Goal: Information Seeking & Learning: Learn about a topic

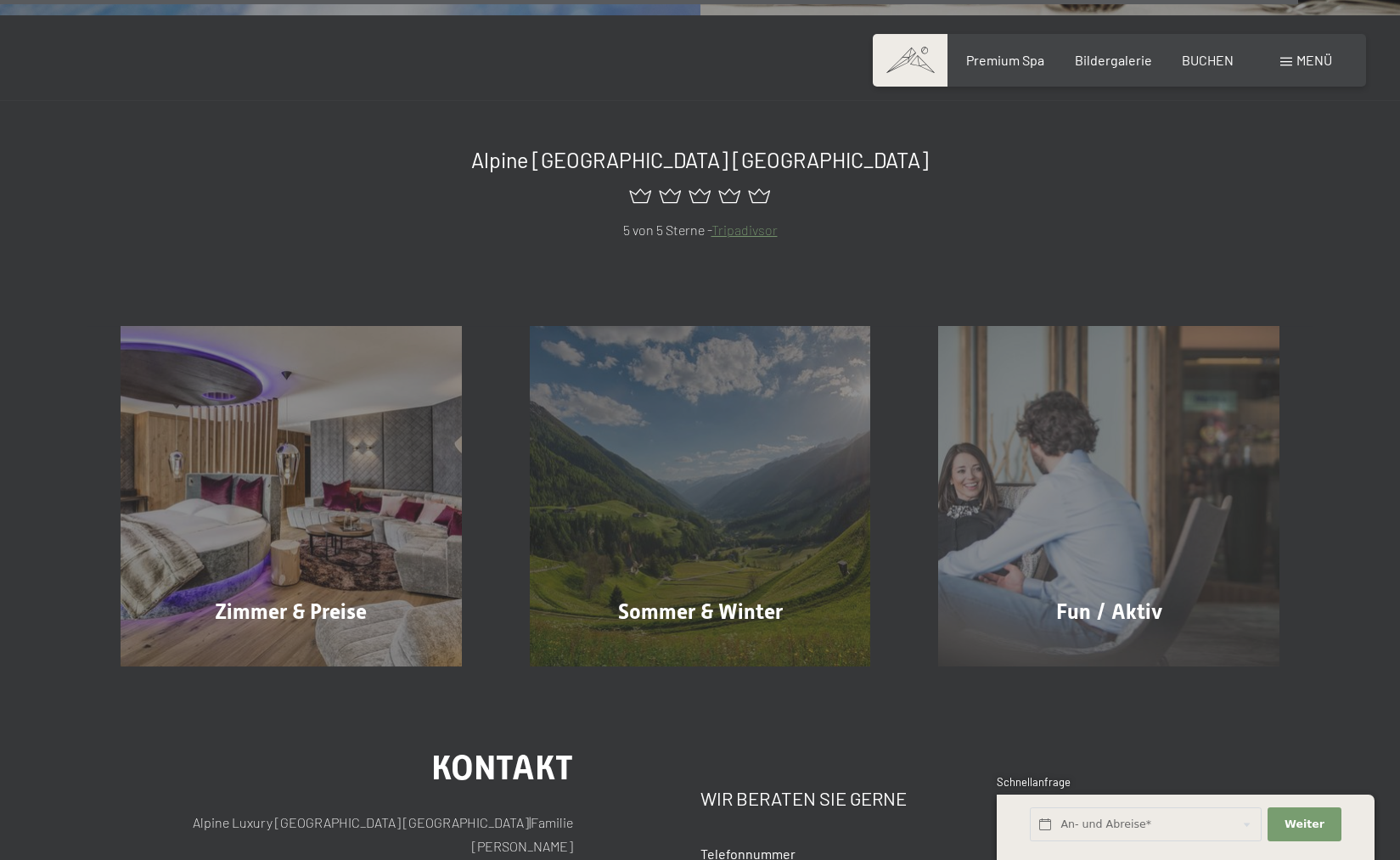
scroll to position [7506, 0]
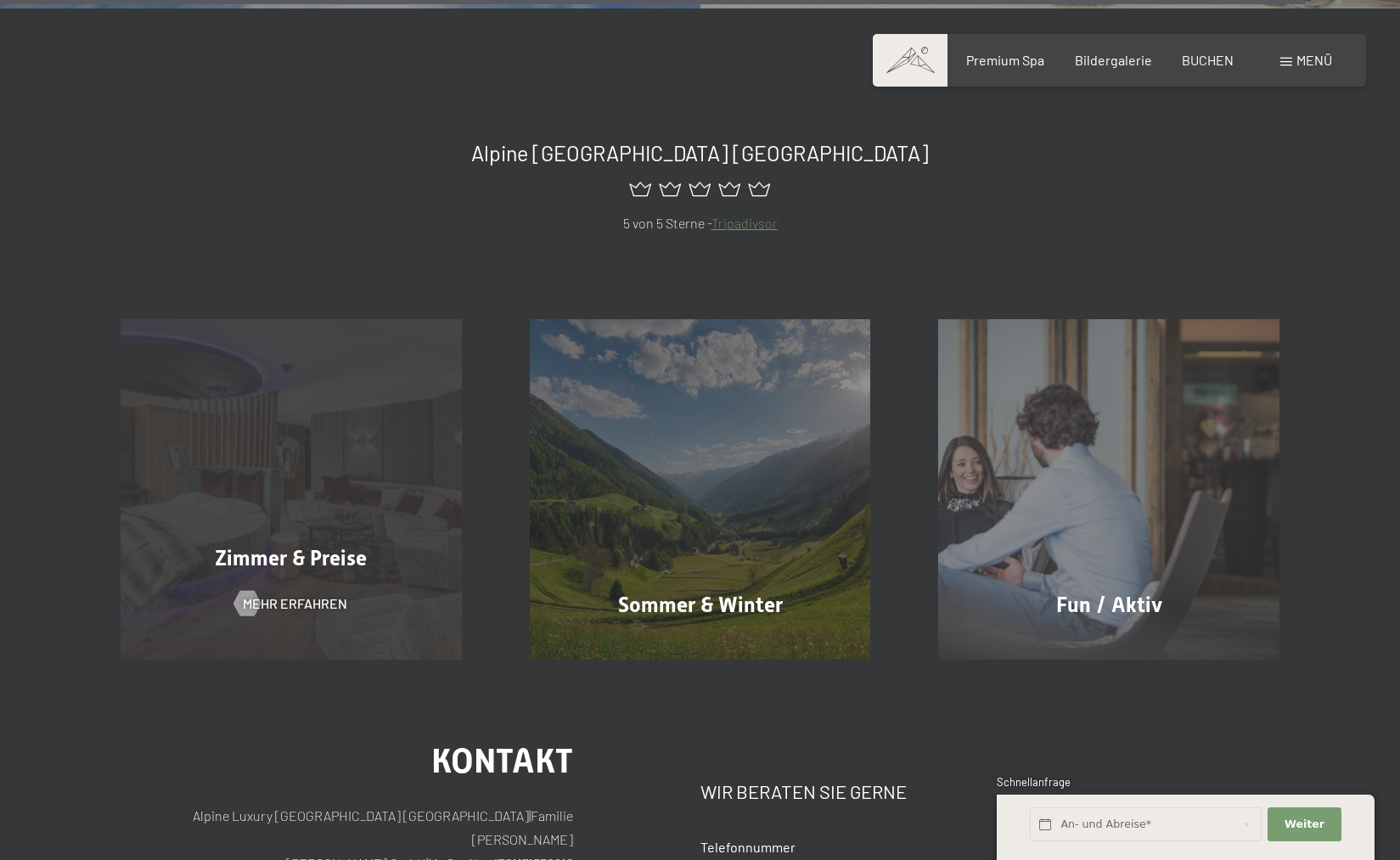
click at [348, 412] on div "Zimmer & Preise Mehr erfahren" at bounding box center [291, 490] width 409 height 342
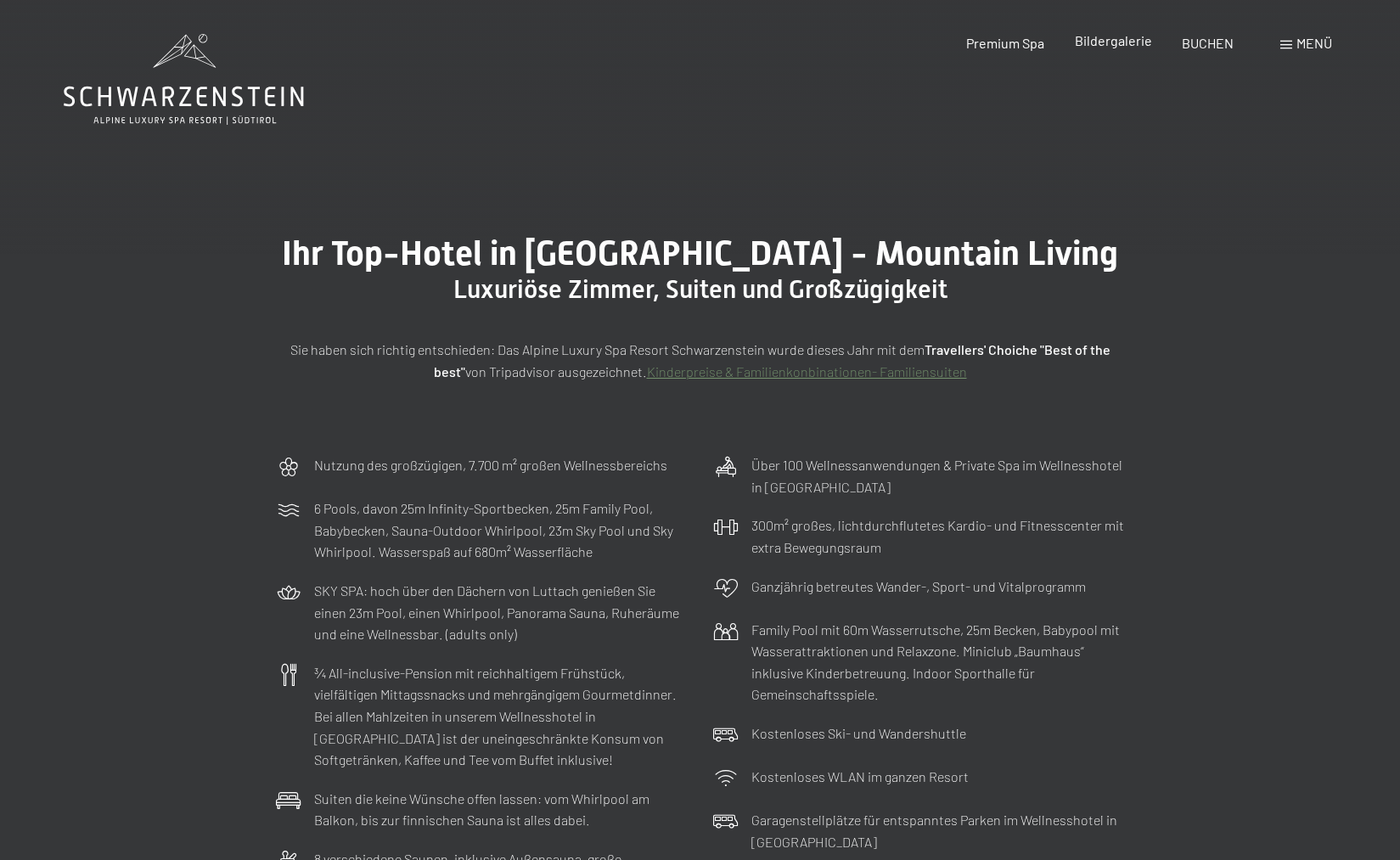
click at [1106, 38] on span "Bildergalerie" at bounding box center [1113, 40] width 77 height 16
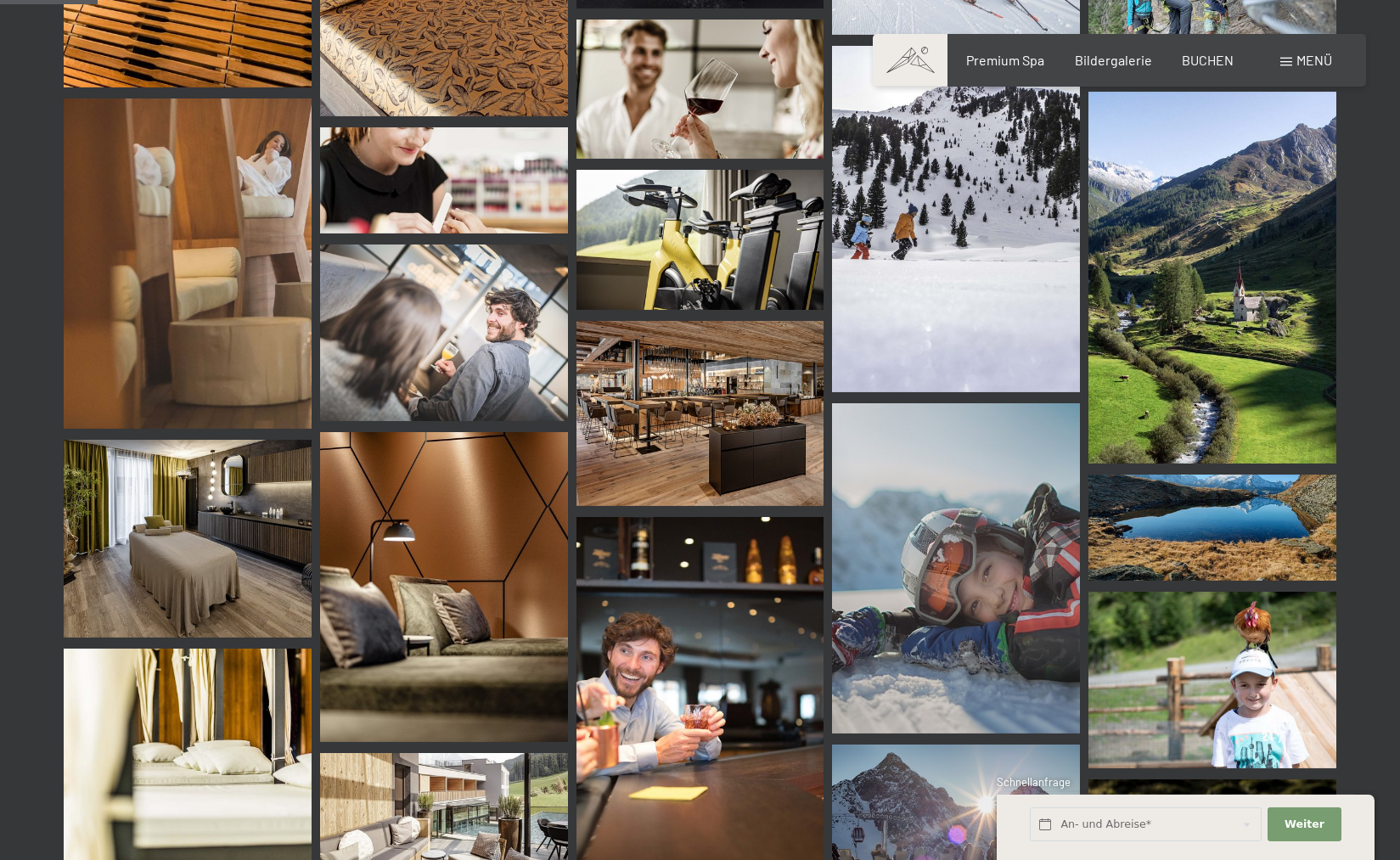
scroll to position [1443, 0]
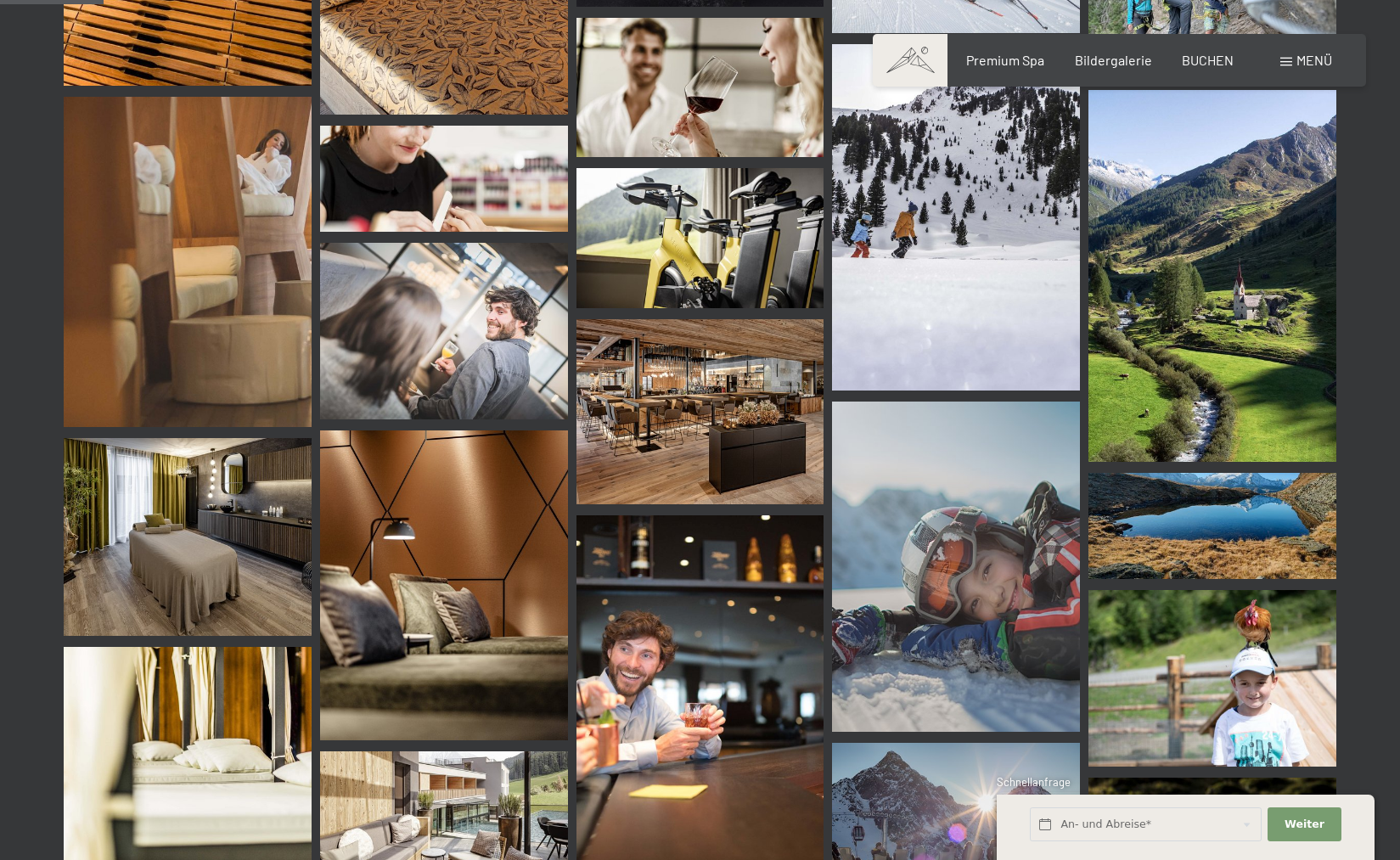
click at [1157, 356] on img at bounding box center [1212, 276] width 248 height 372
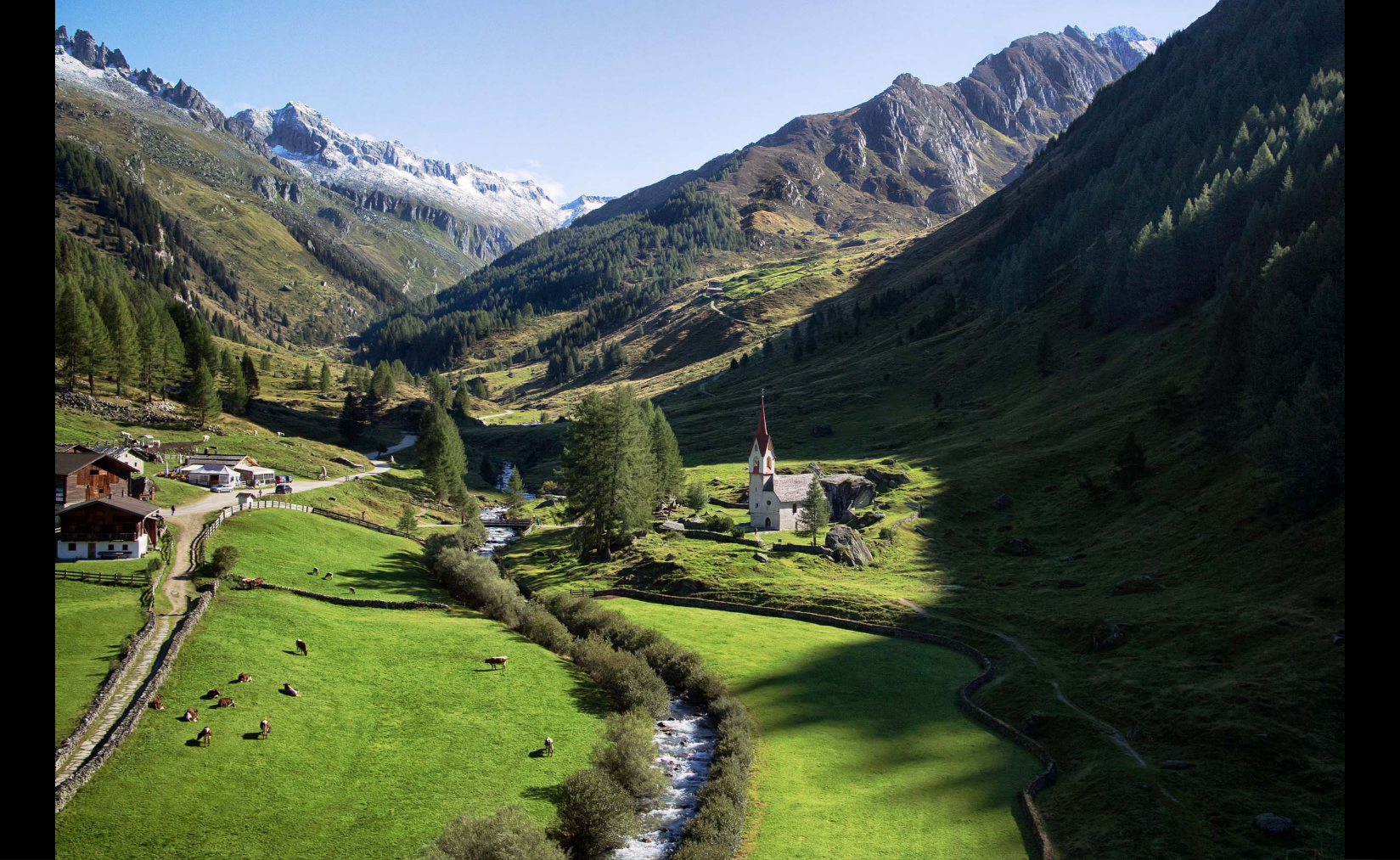
scroll to position [2021, 0]
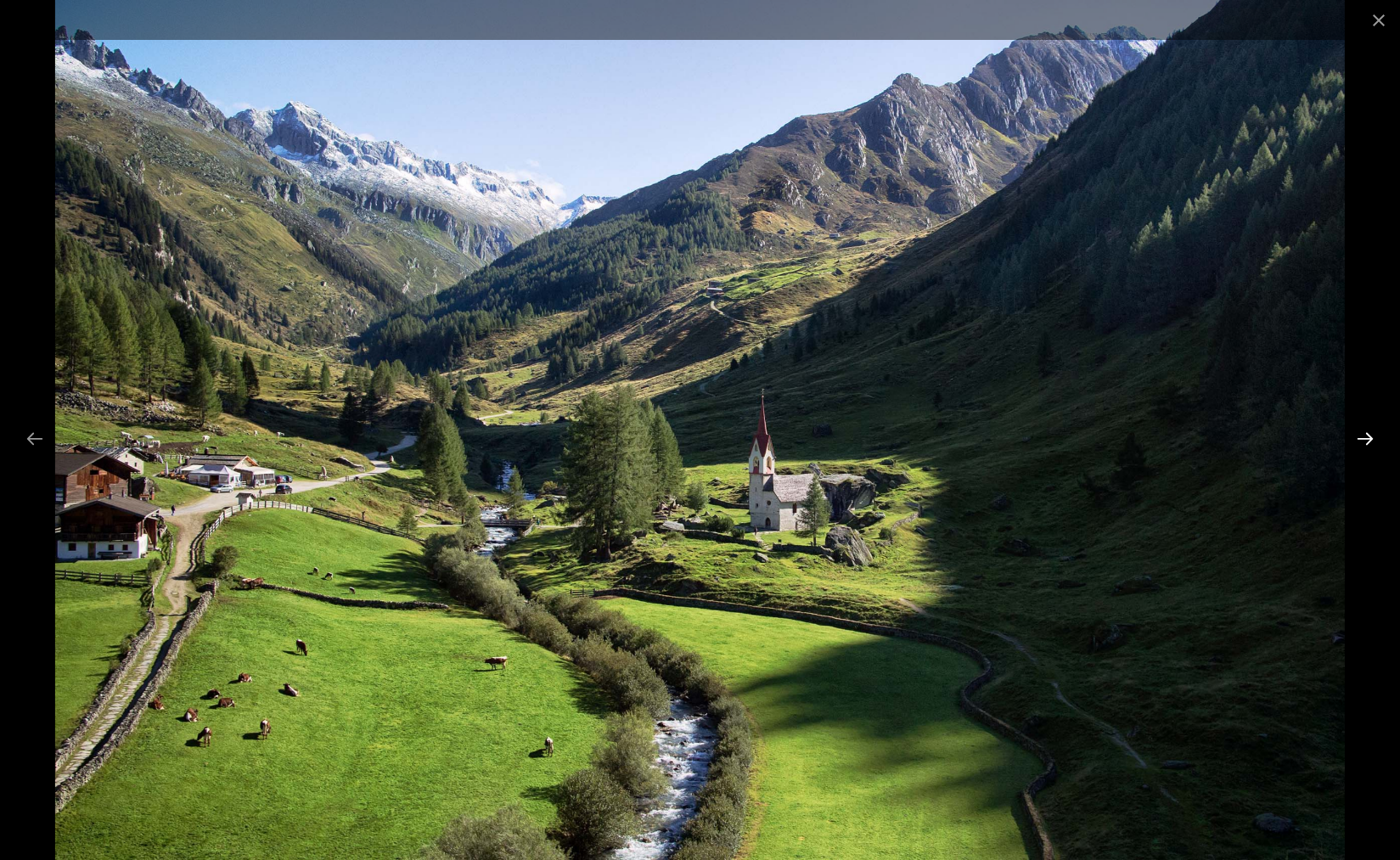
click at [1358, 445] on button "Next slide" at bounding box center [1365, 439] width 36 height 33
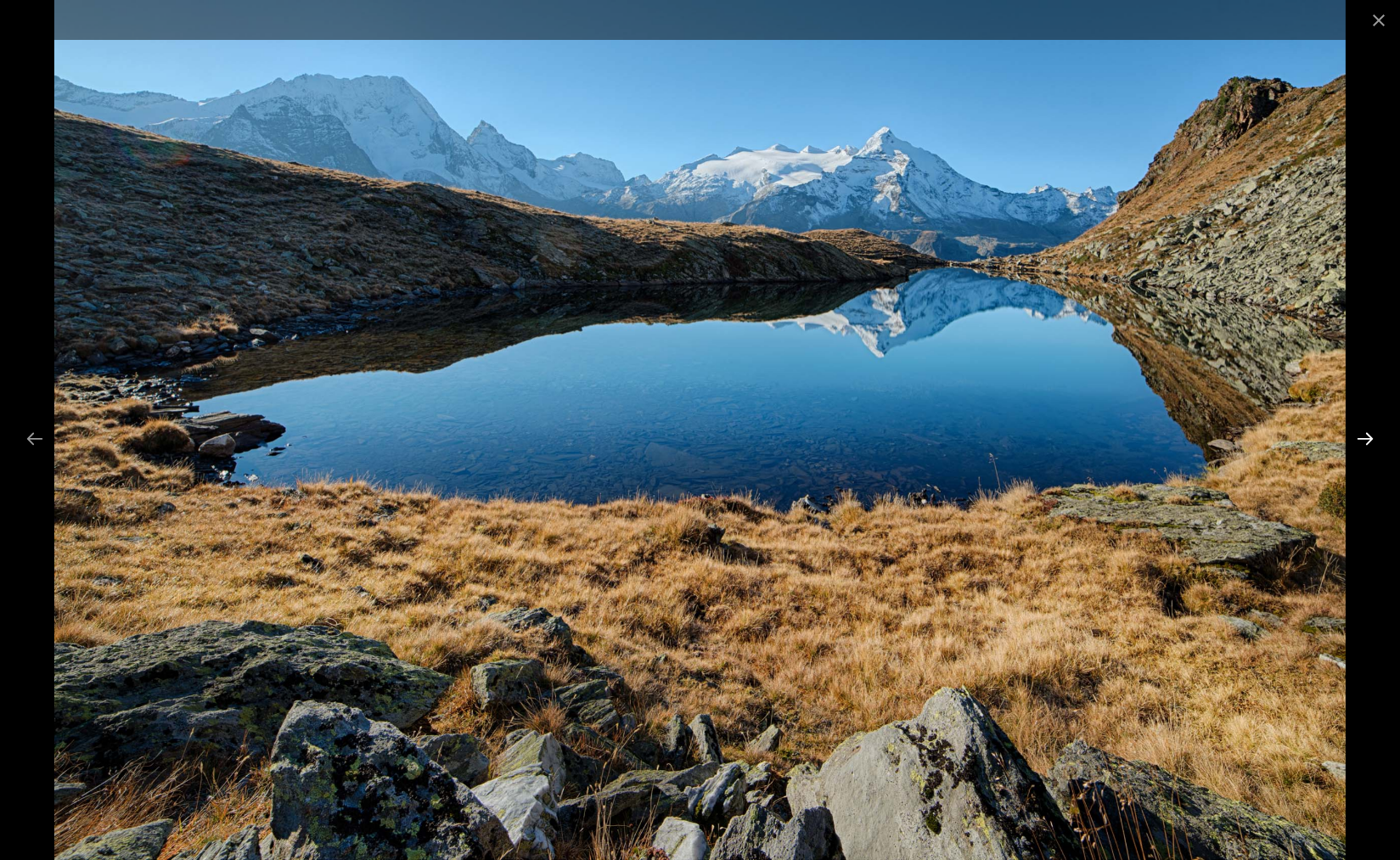
click at [1363, 440] on button "Next slide" at bounding box center [1365, 439] width 36 height 33
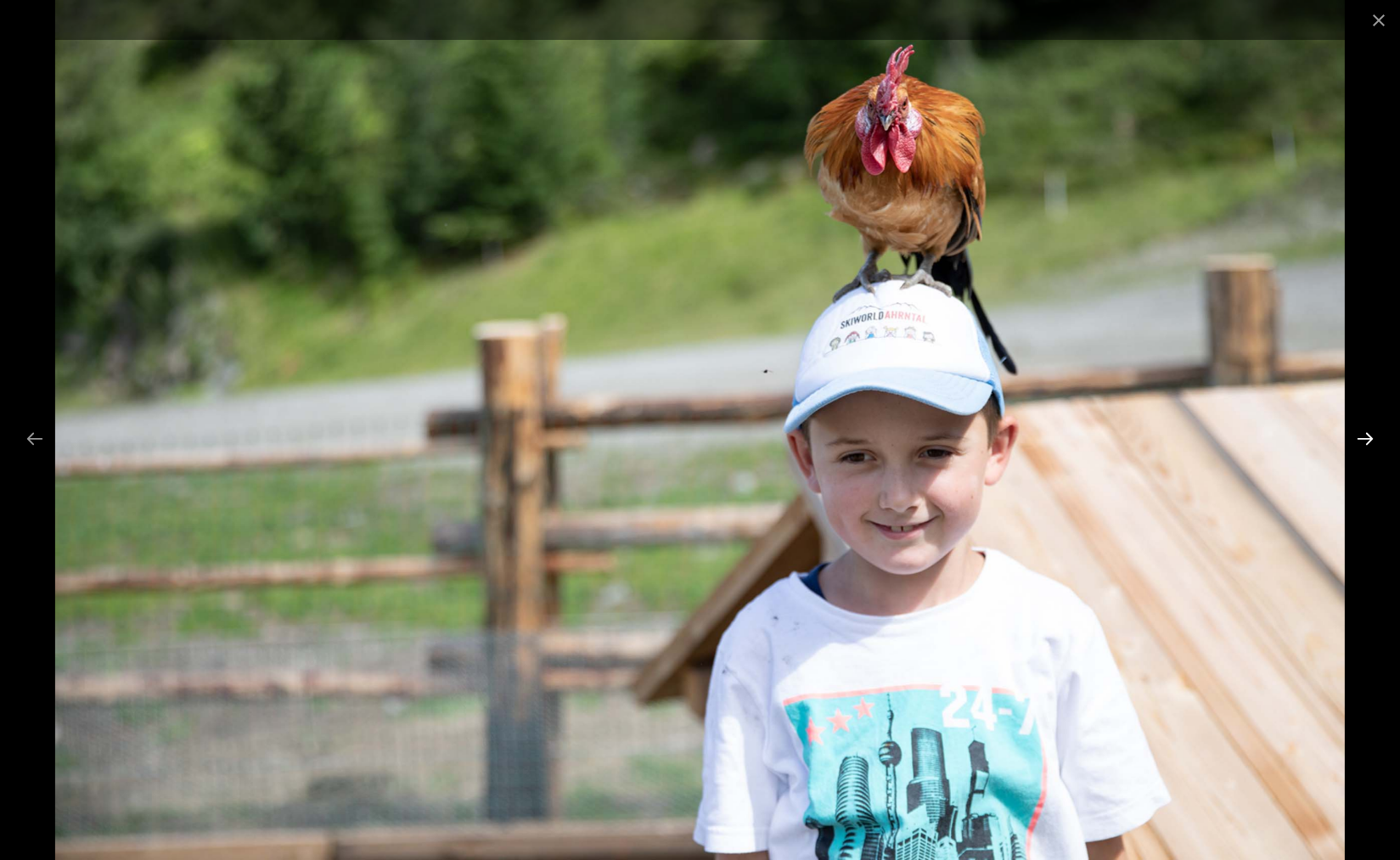
click at [1363, 440] on button "Next slide" at bounding box center [1365, 439] width 36 height 33
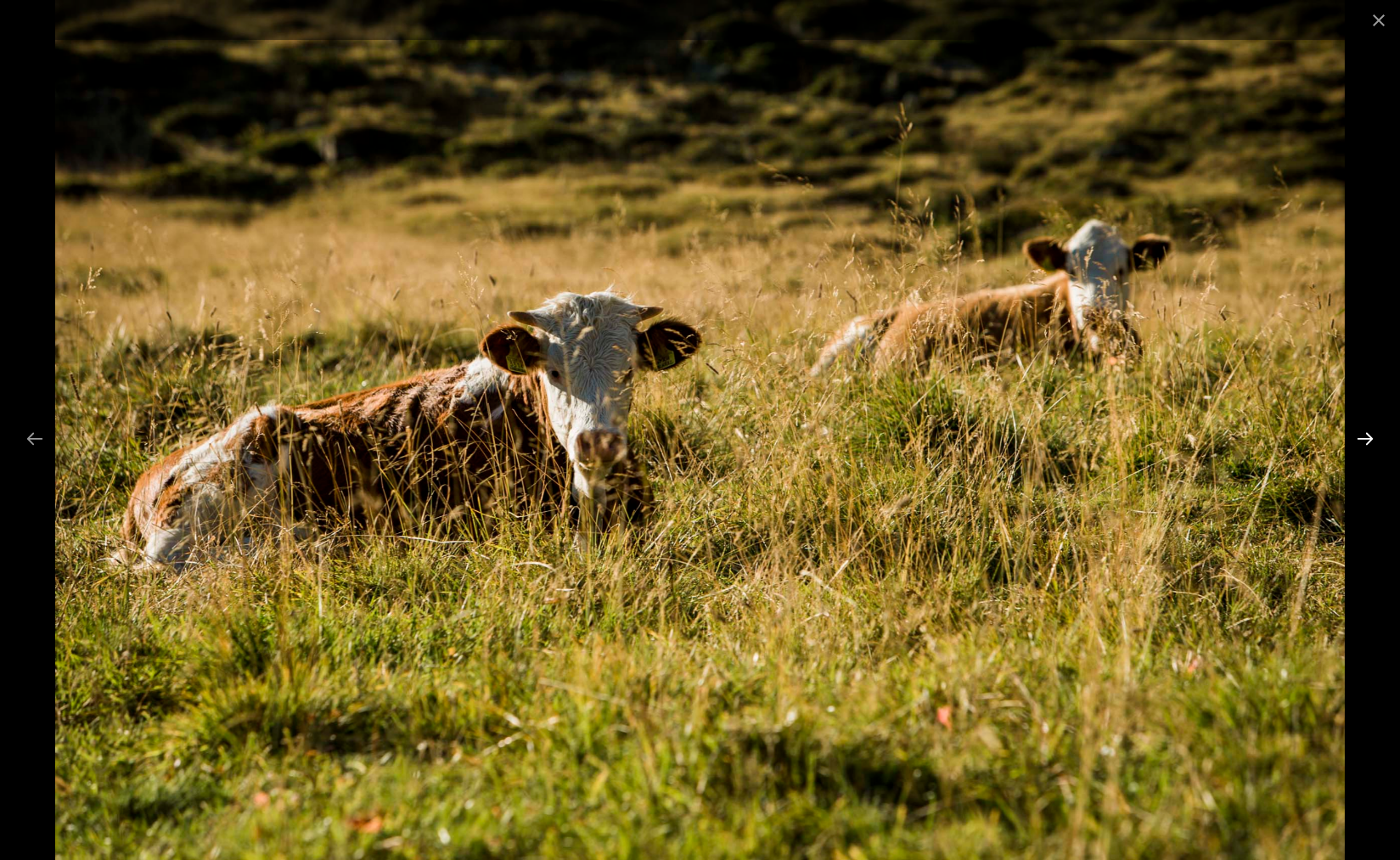
click at [1363, 440] on button "Next slide" at bounding box center [1365, 439] width 36 height 33
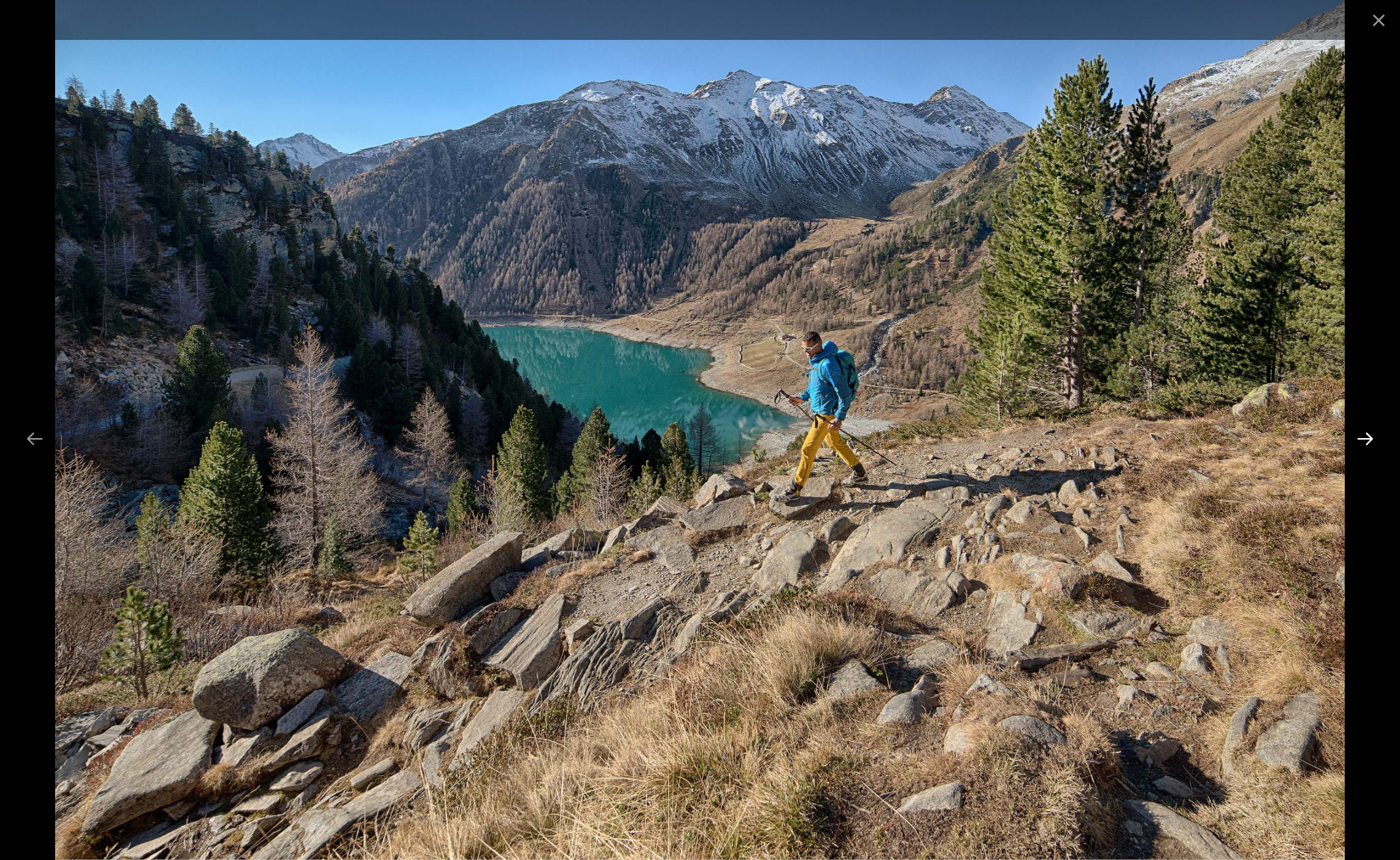
click at [1363, 440] on button "Next slide" at bounding box center [1365, 439] width 36 height 33
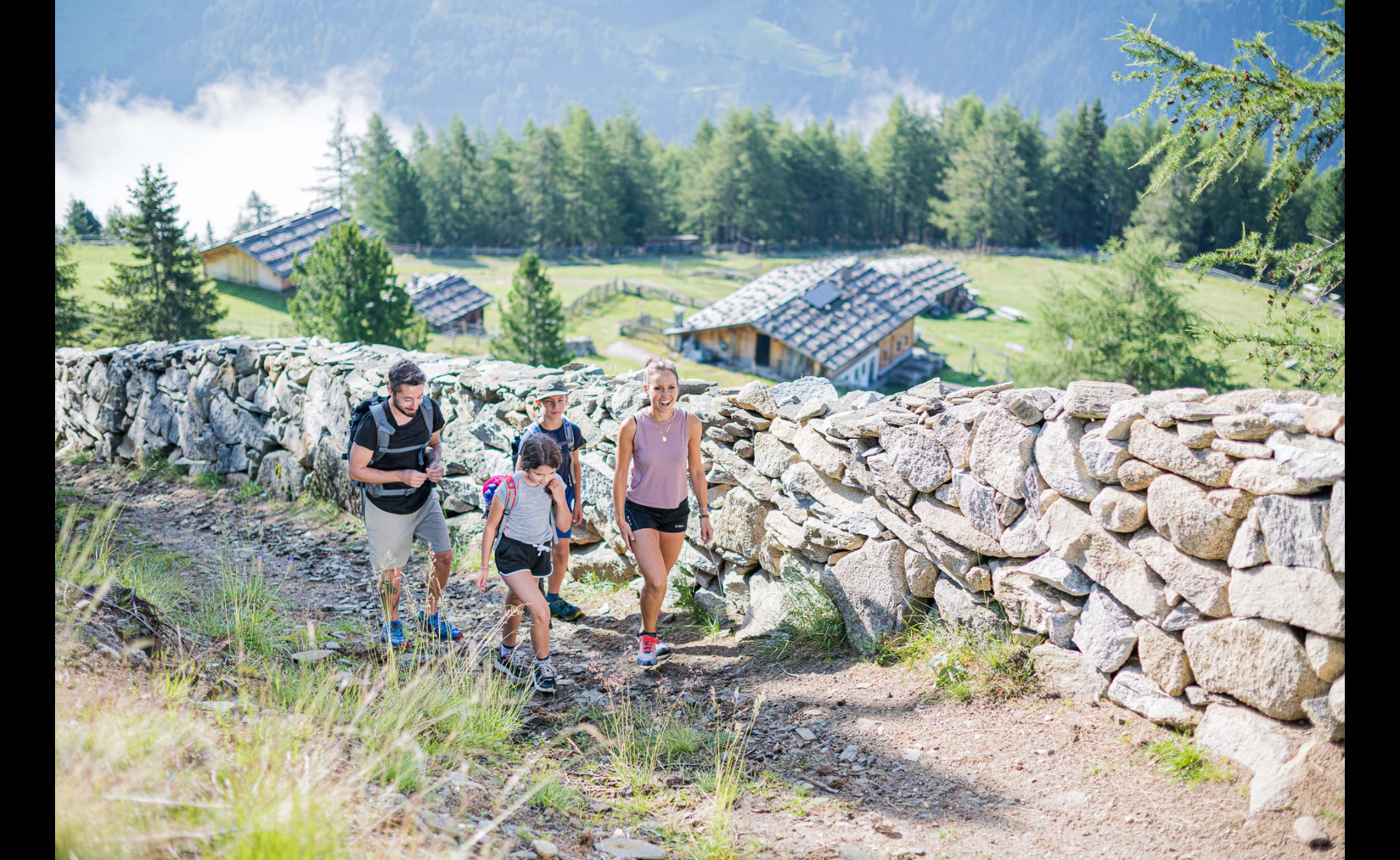
click at [1363, 440] on button "Next slide" at bounding box center [1373, 439] width 36 height 33
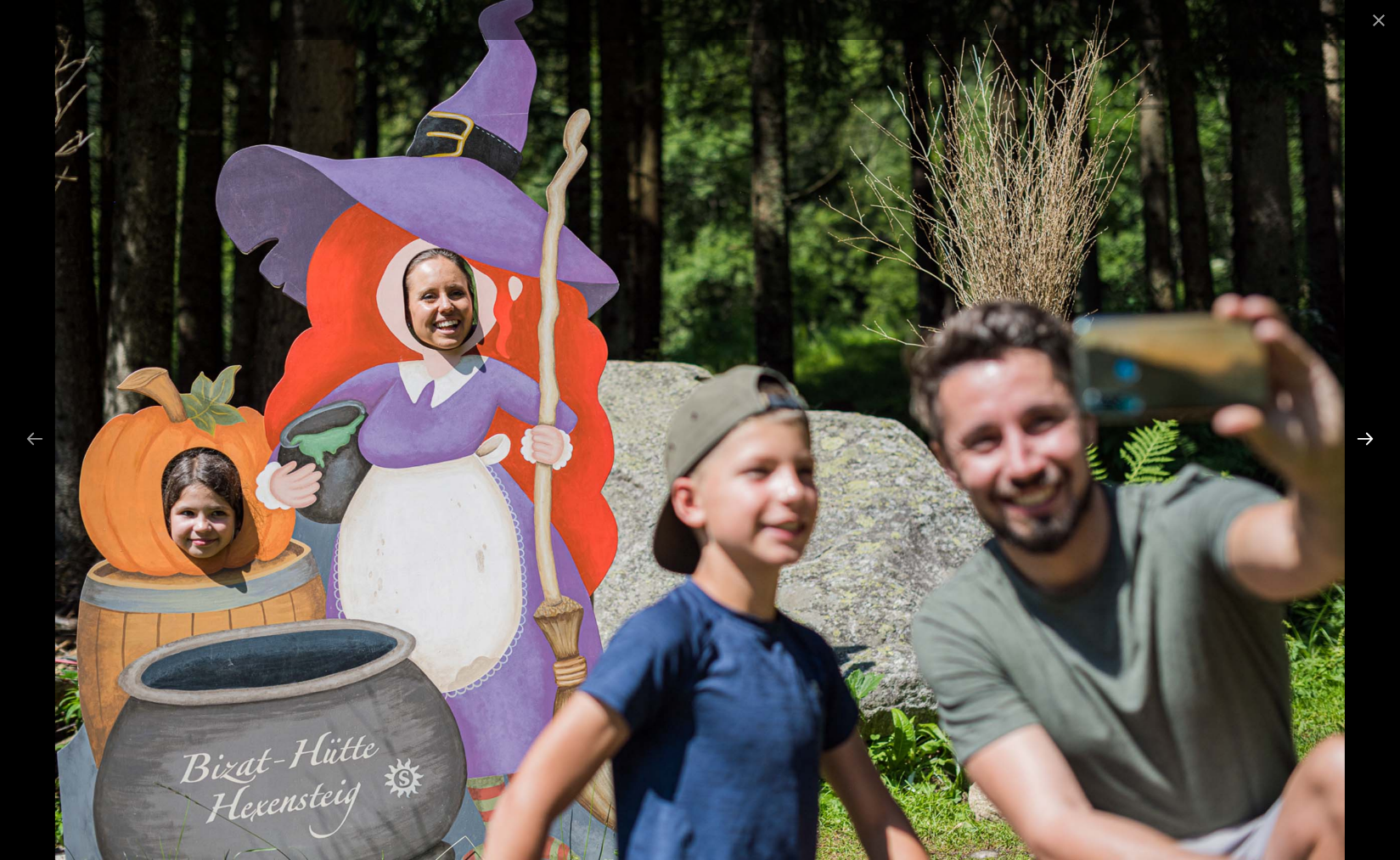
click at [1363, 440] on button "Next slide" at bounding box center [1365, 439] width 36 height 33
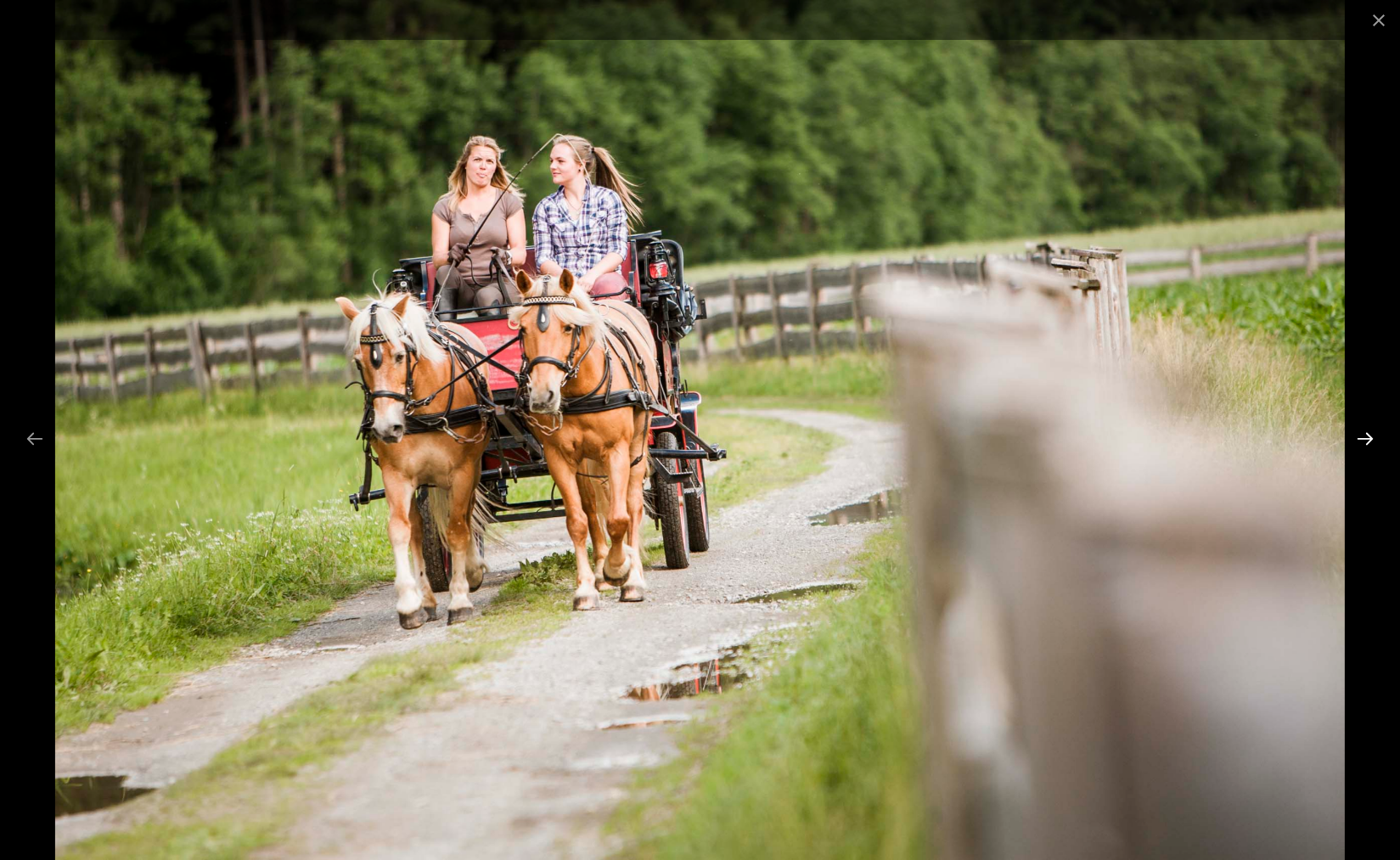
click at [1363, 440] on button "Next slide" at bounding box center [1365, 439] width 36 height 33
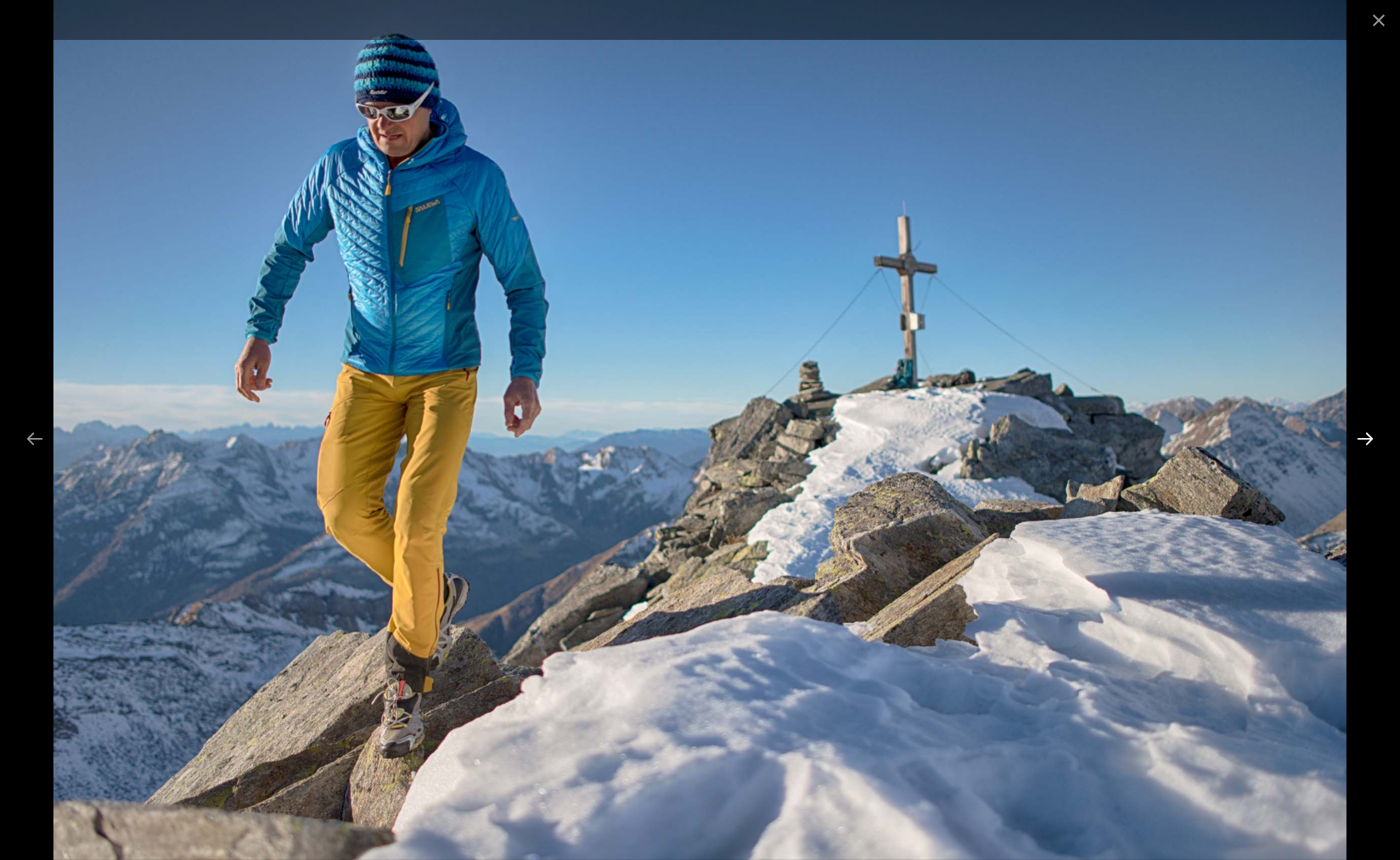
click at [1363, 440] on button "Next slide" at bounding box center [1365, 439] width 36 height 33
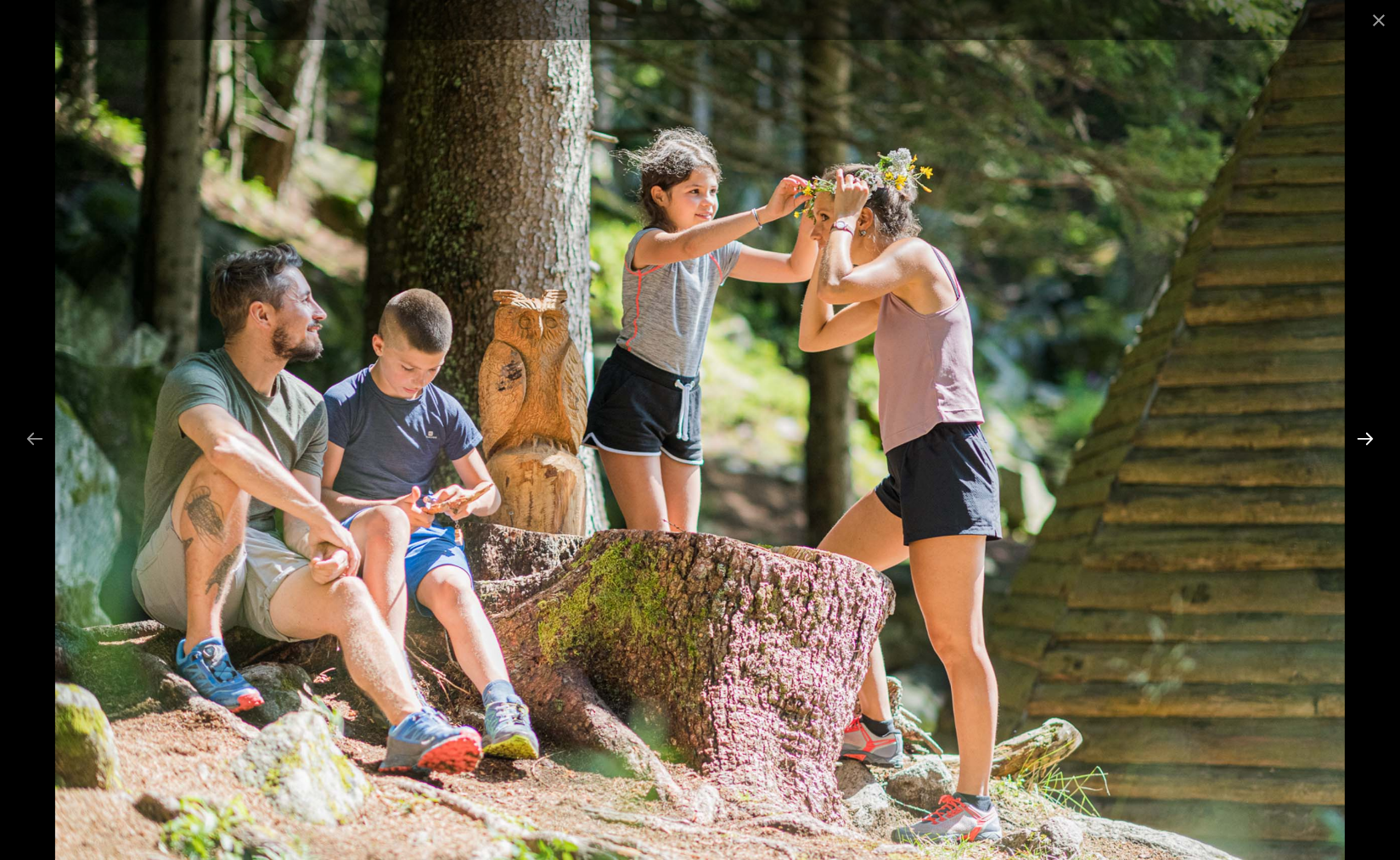
click at [1362, 439] on button "Next slide" at bounding box center [1365, 439] width 36 height 33
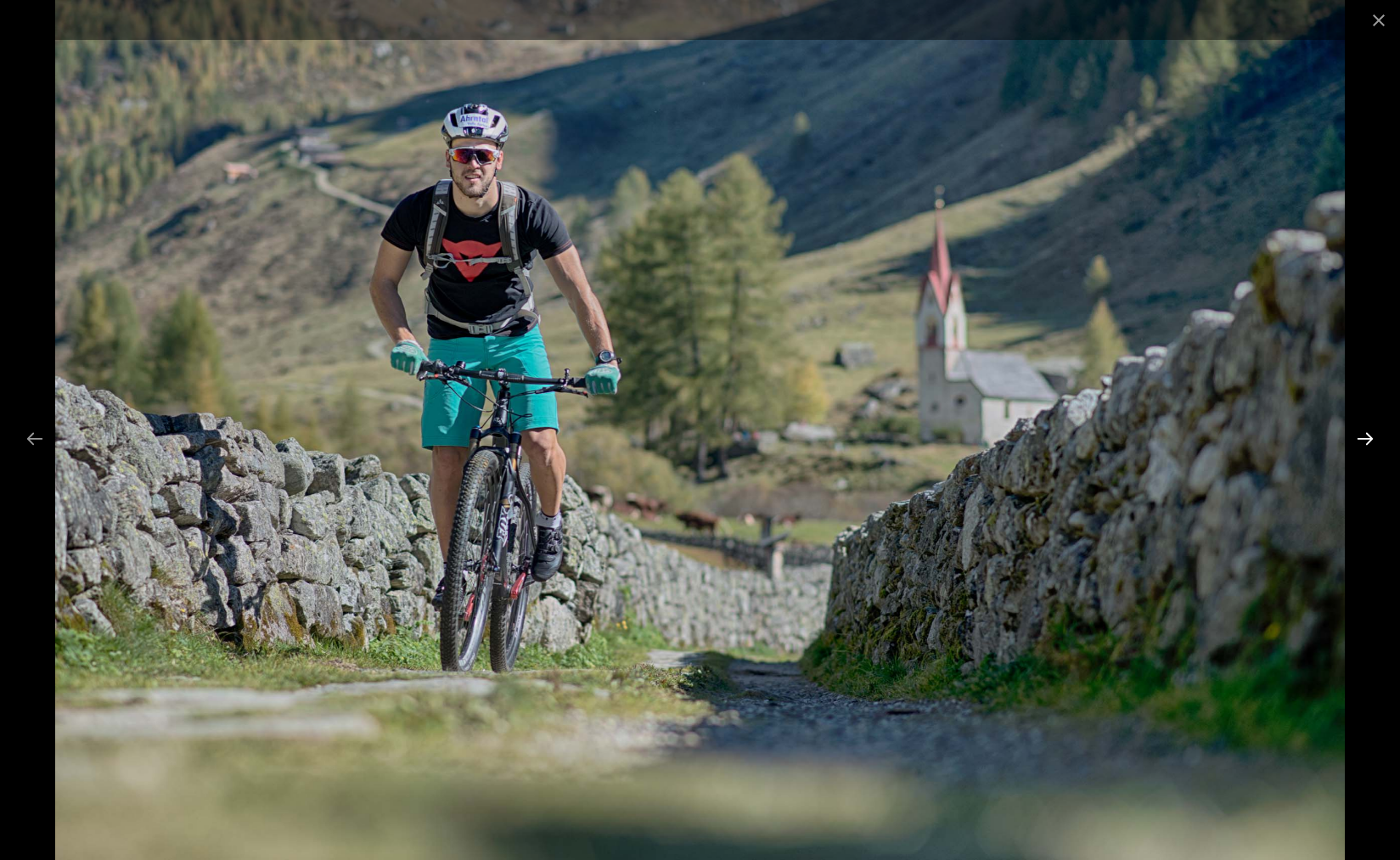
click at [1362, 439] on button "Next slide" at bounding box center [1365, 439] width 36 height 33
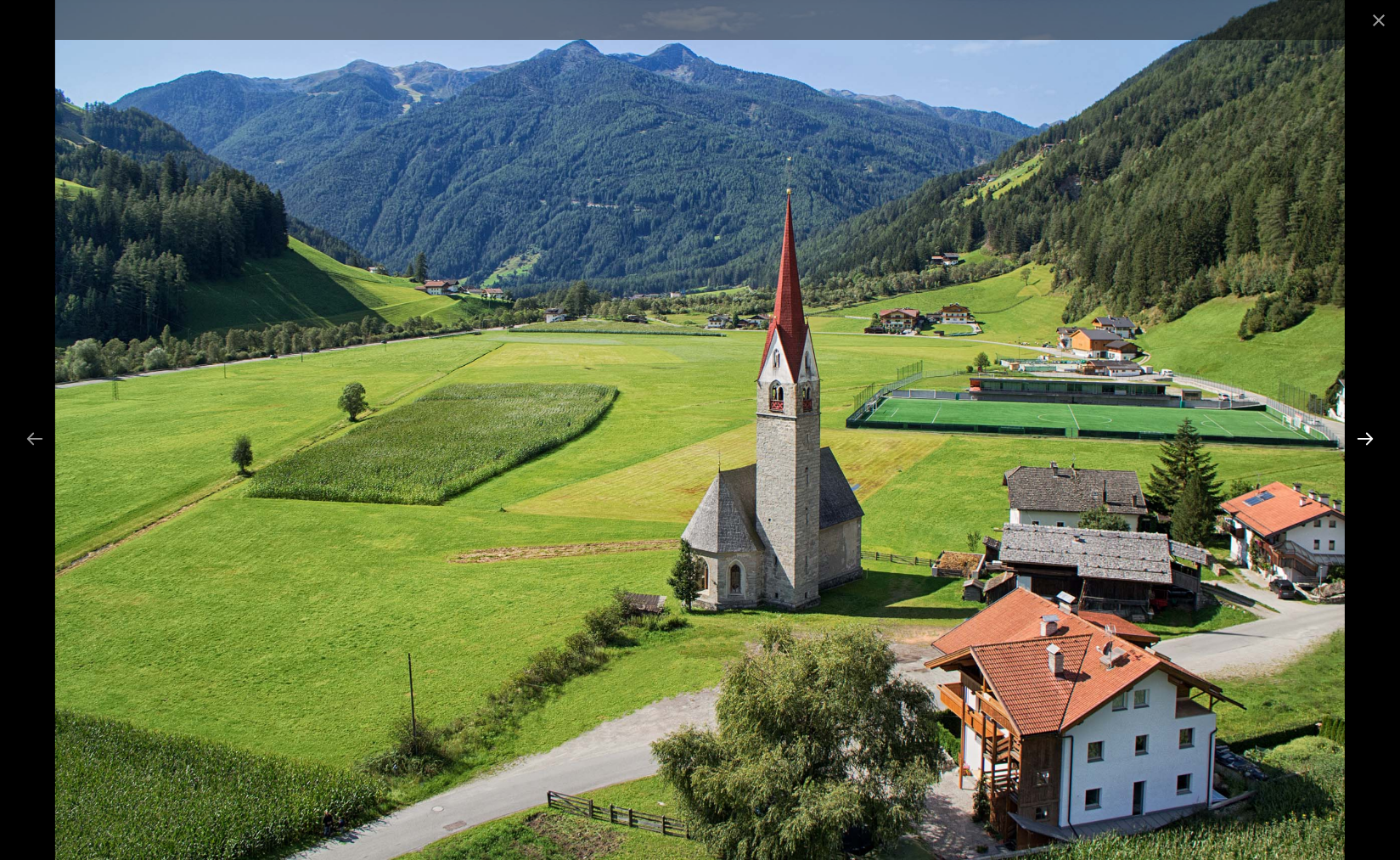
click at [1362, 439] on button "Next slide" at bounding box center [1365, 439] width 36 height 33
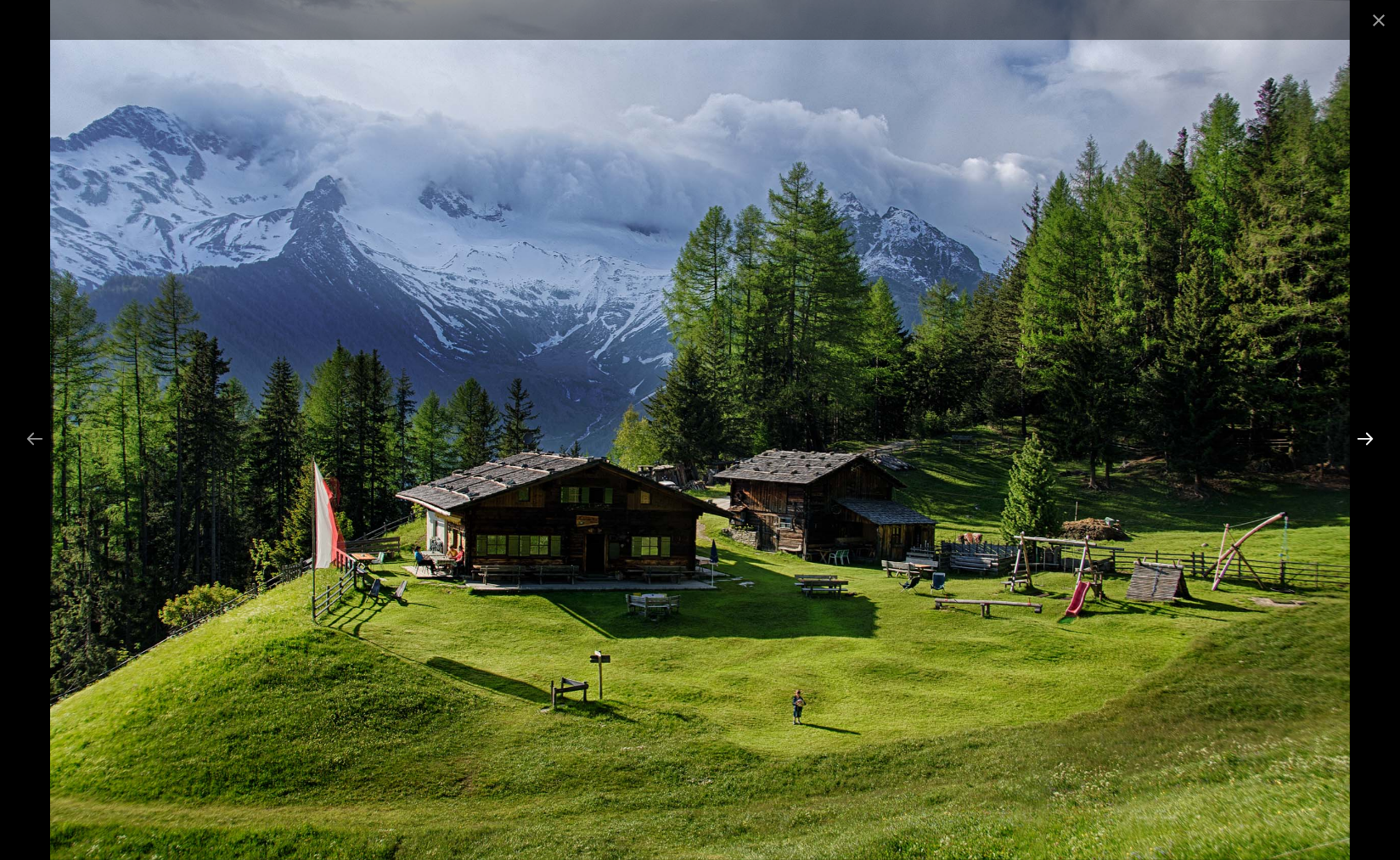
click at [1362, 439] on button "Next slide" at bounding box center [1365, 439] width 36 height 33
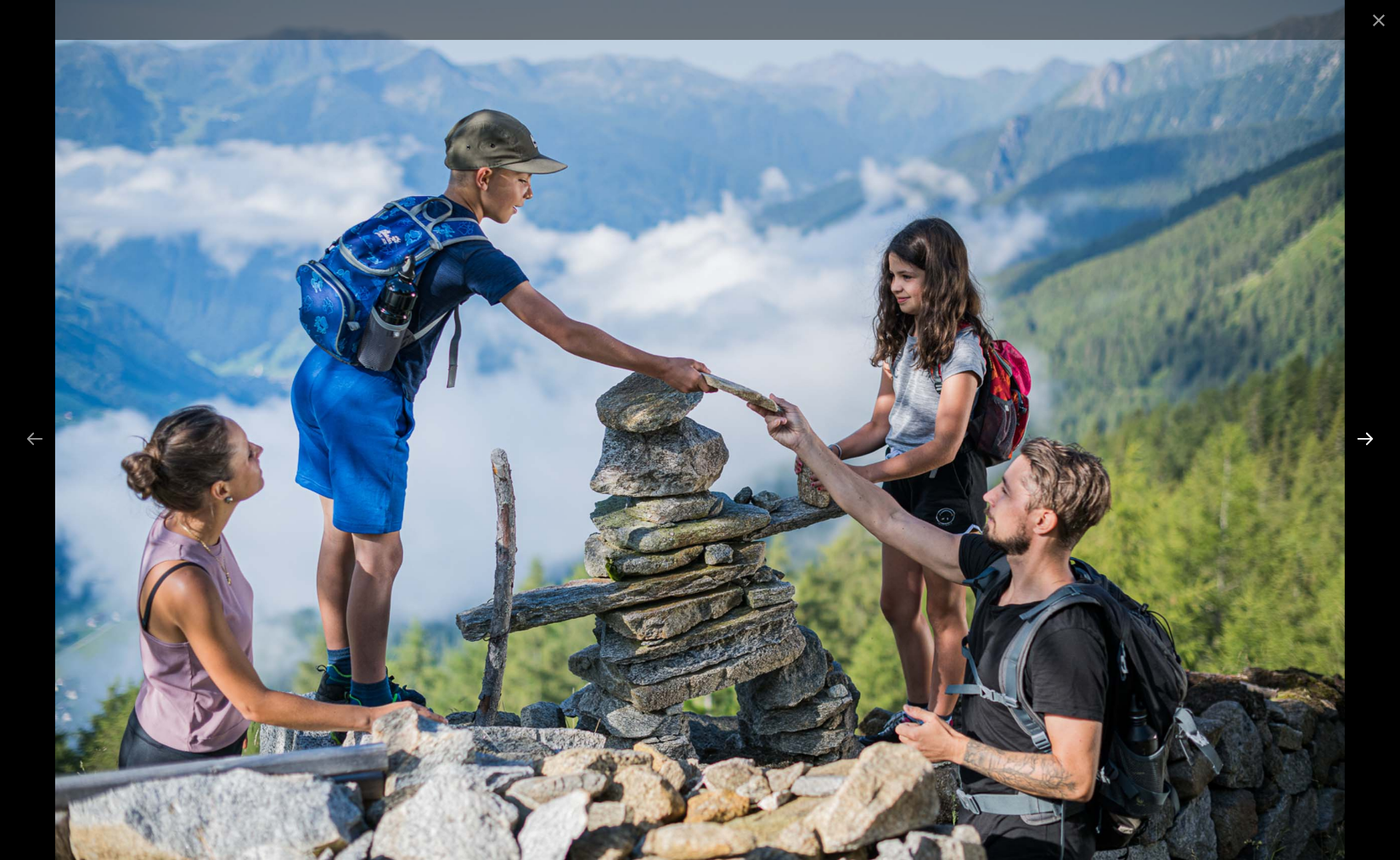
click at [1362, 439] on button "Next slide" at bounding box center [1365, 439] width 36 height 33
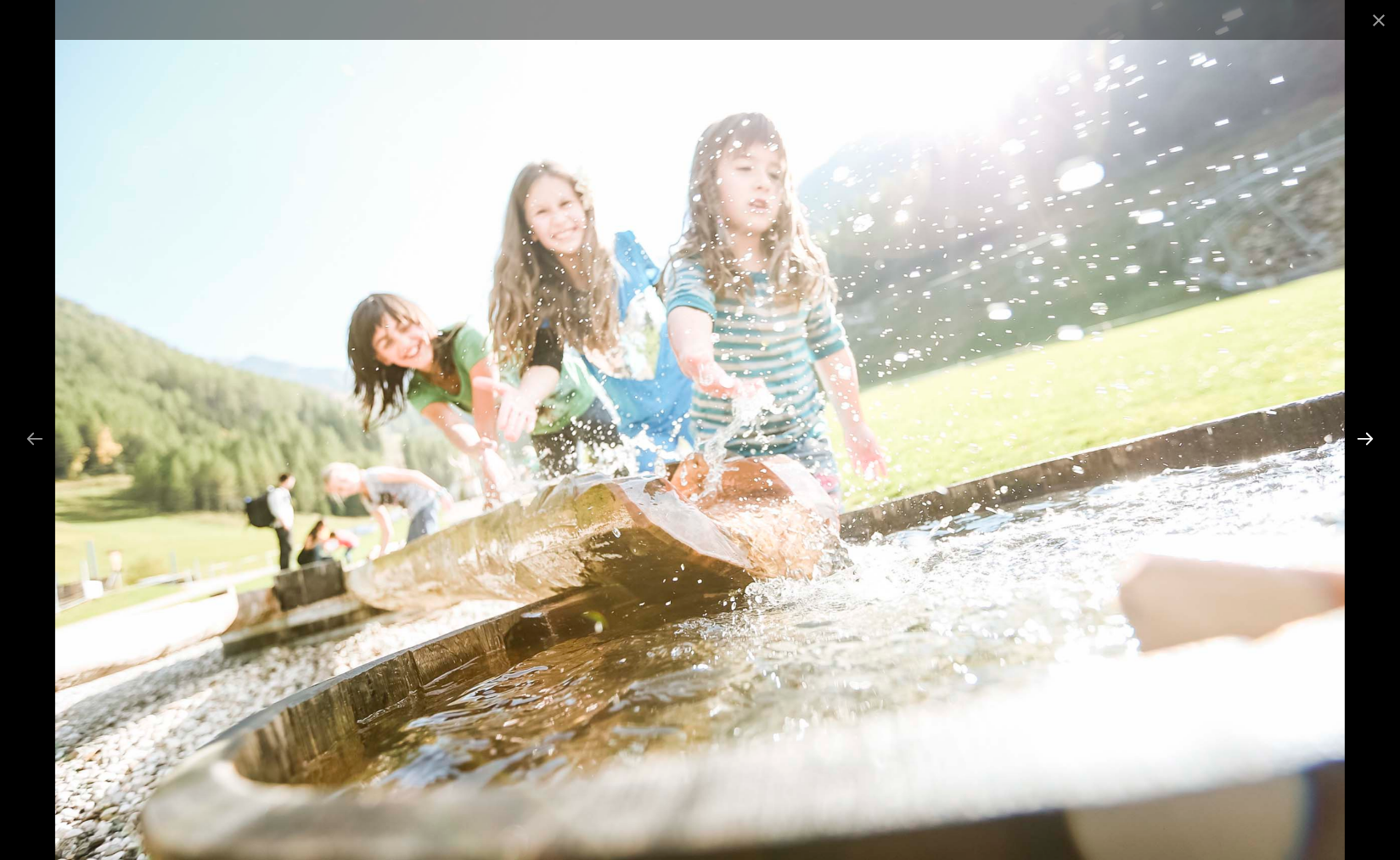
click at [1362, 439] on button "Next slide" at bounding box center [1365, 439] width 36 height 33
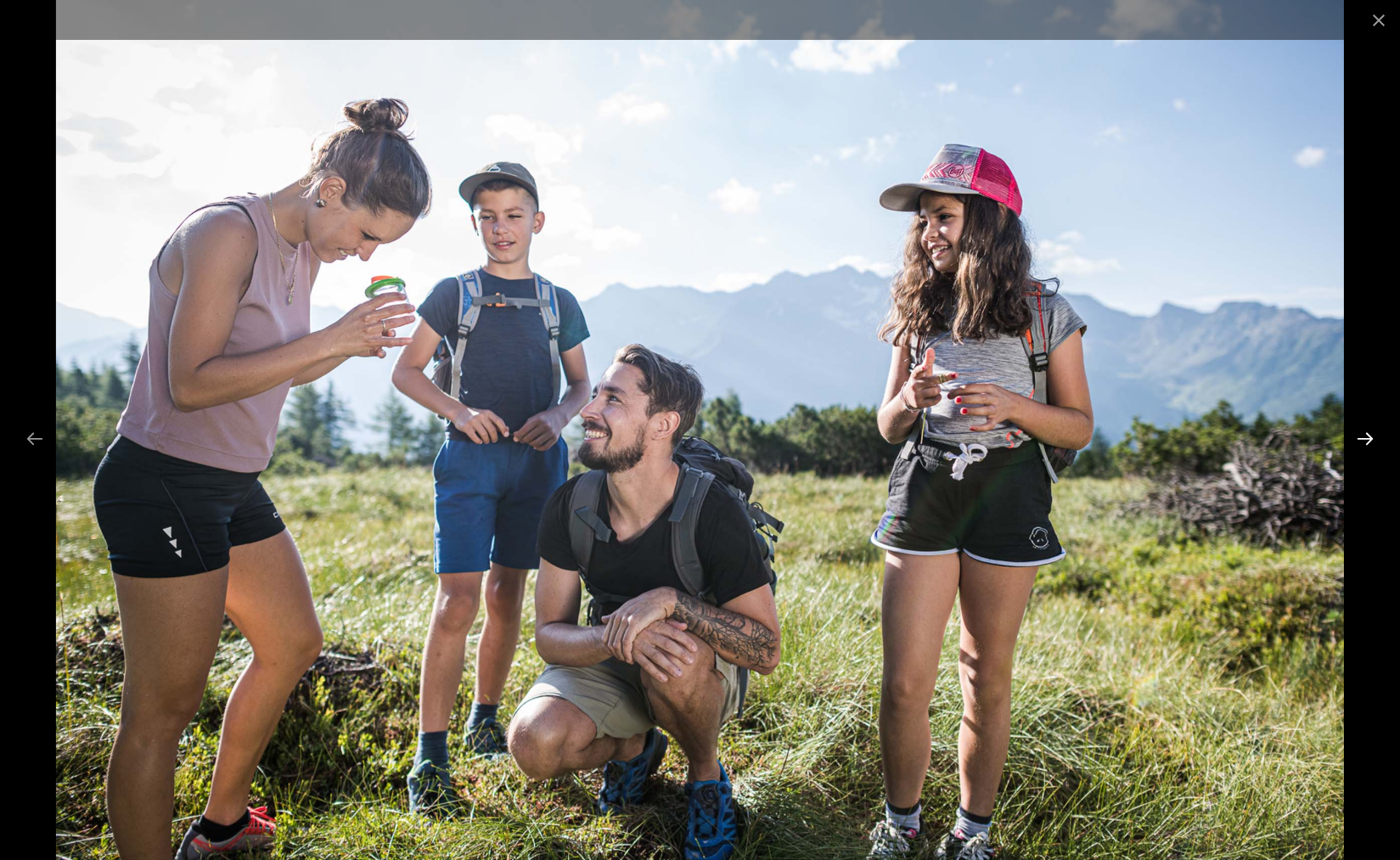
click at [1362, 438] on button "Next slide" at bounding box center [1365, 439] width 36 height 33
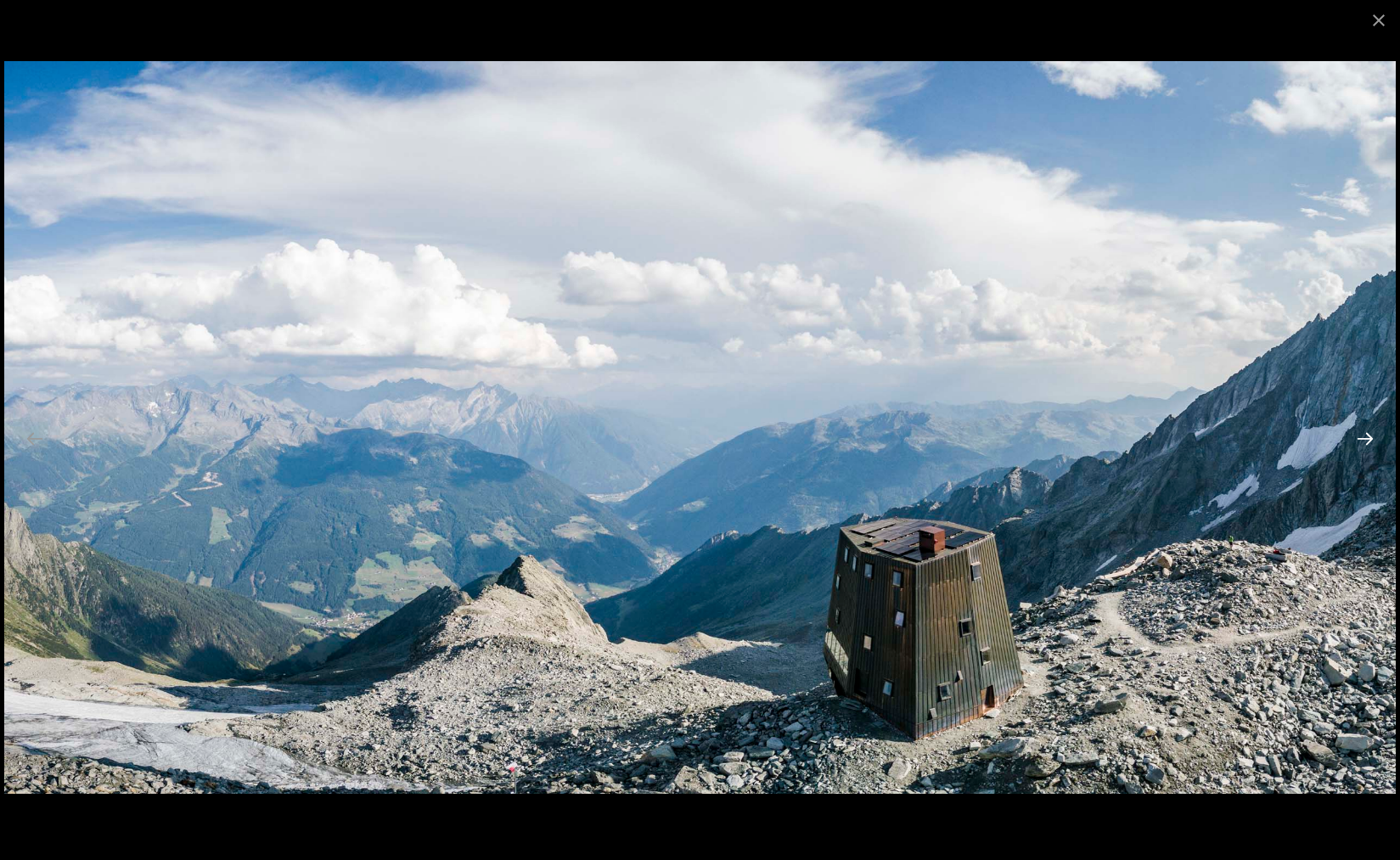
click at [1362, 438] on button "Next slide" at bounding box center [1365, 439] width 36 height 33
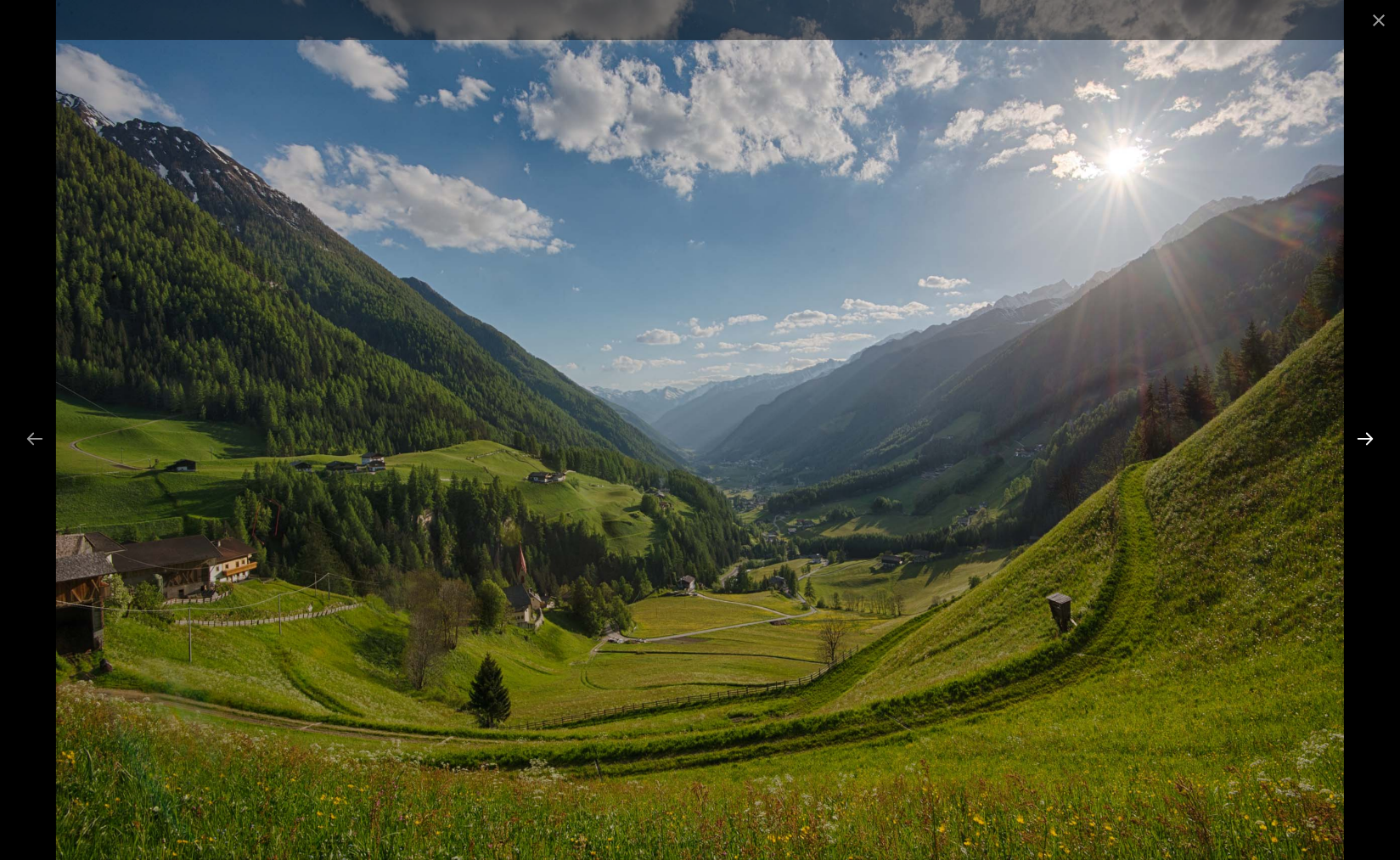
click at [1362, 438] on button "Next slide" at bounding box center [1365, 439] width 36 height 33
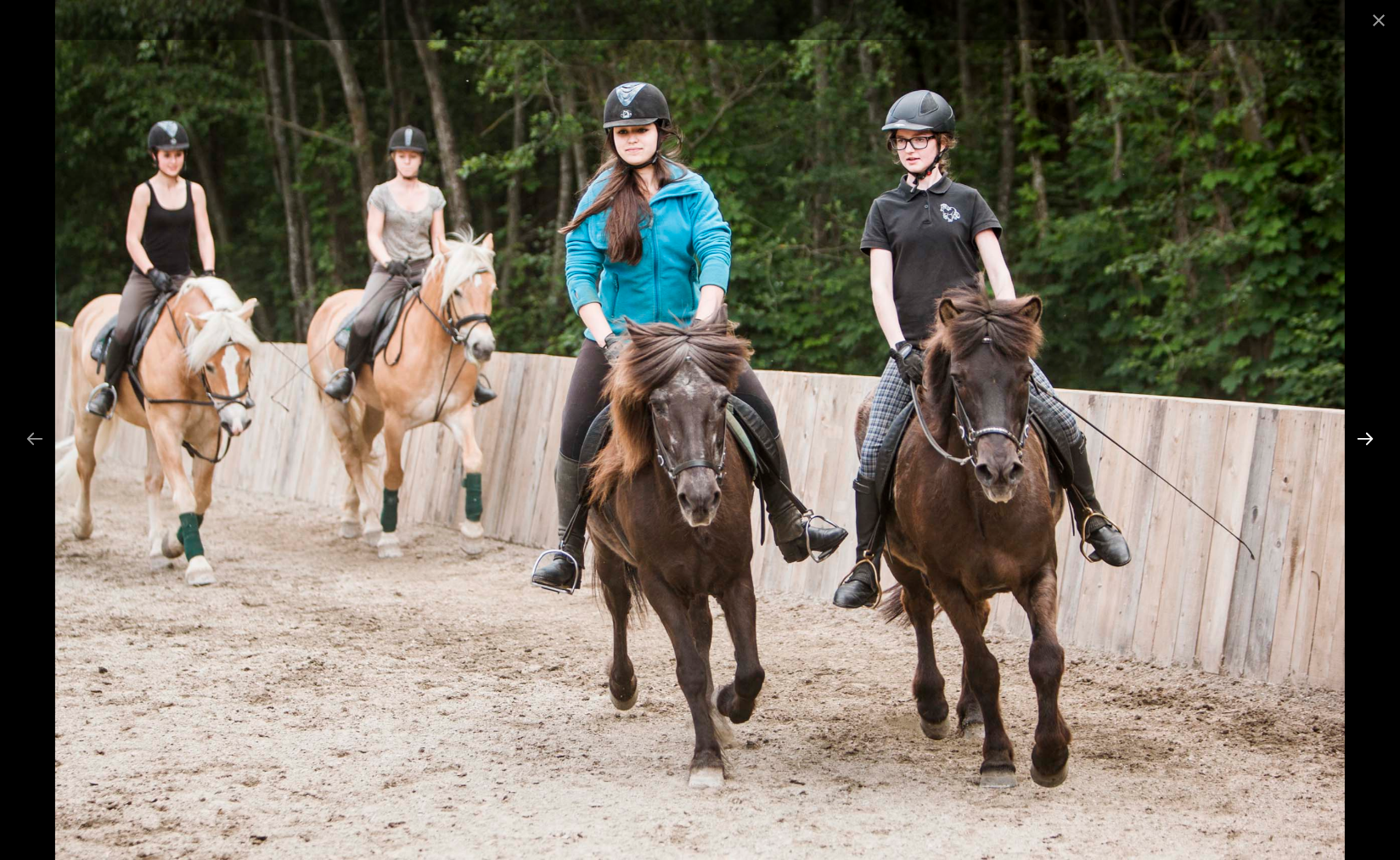
click at [1362, 438] on button "Next slide" at bounding box center [1365, 439] width 36 height 33
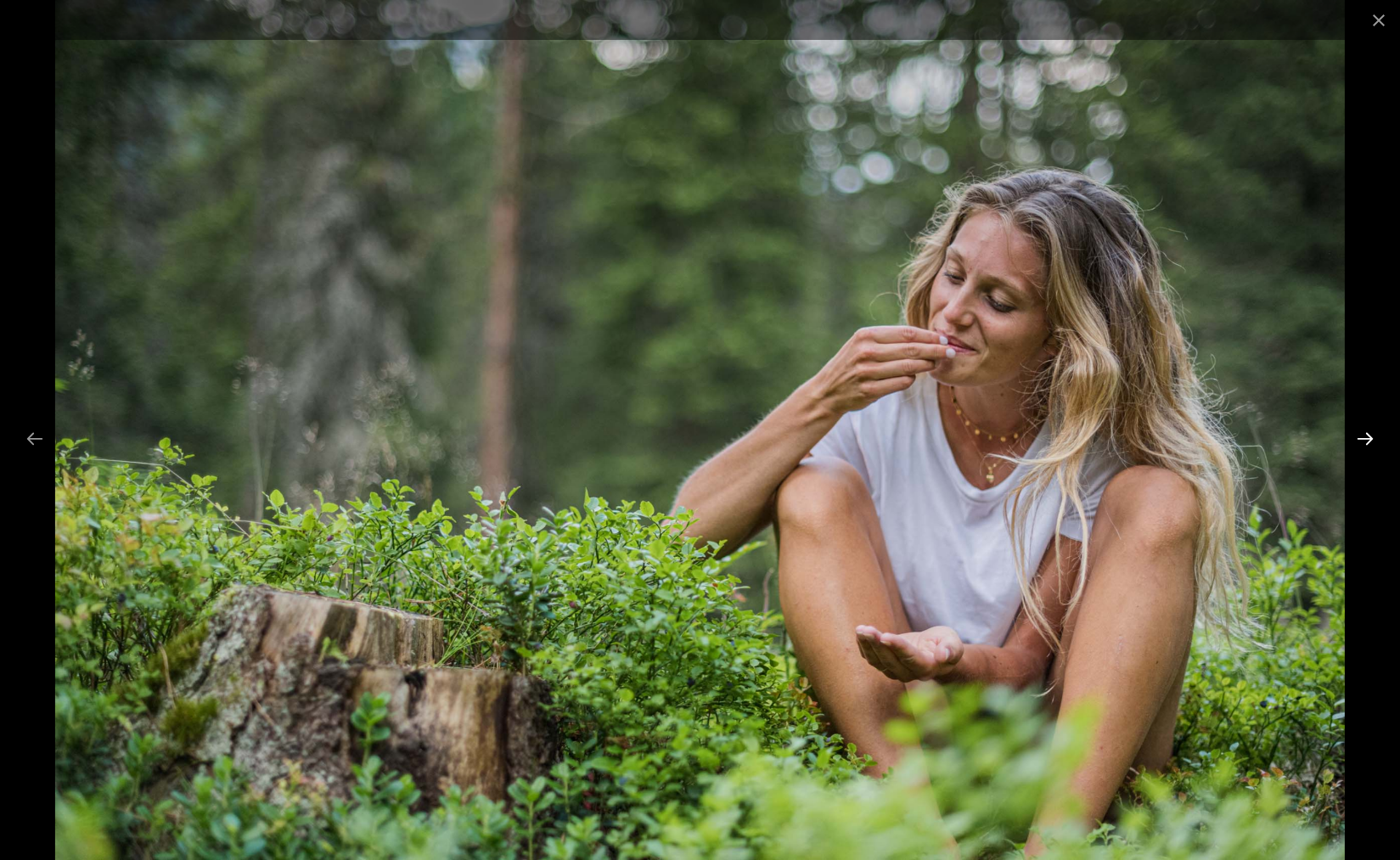
click at [1362, 438] on button "Next slide" at bounding box center [1365, 439] width 36 height 33
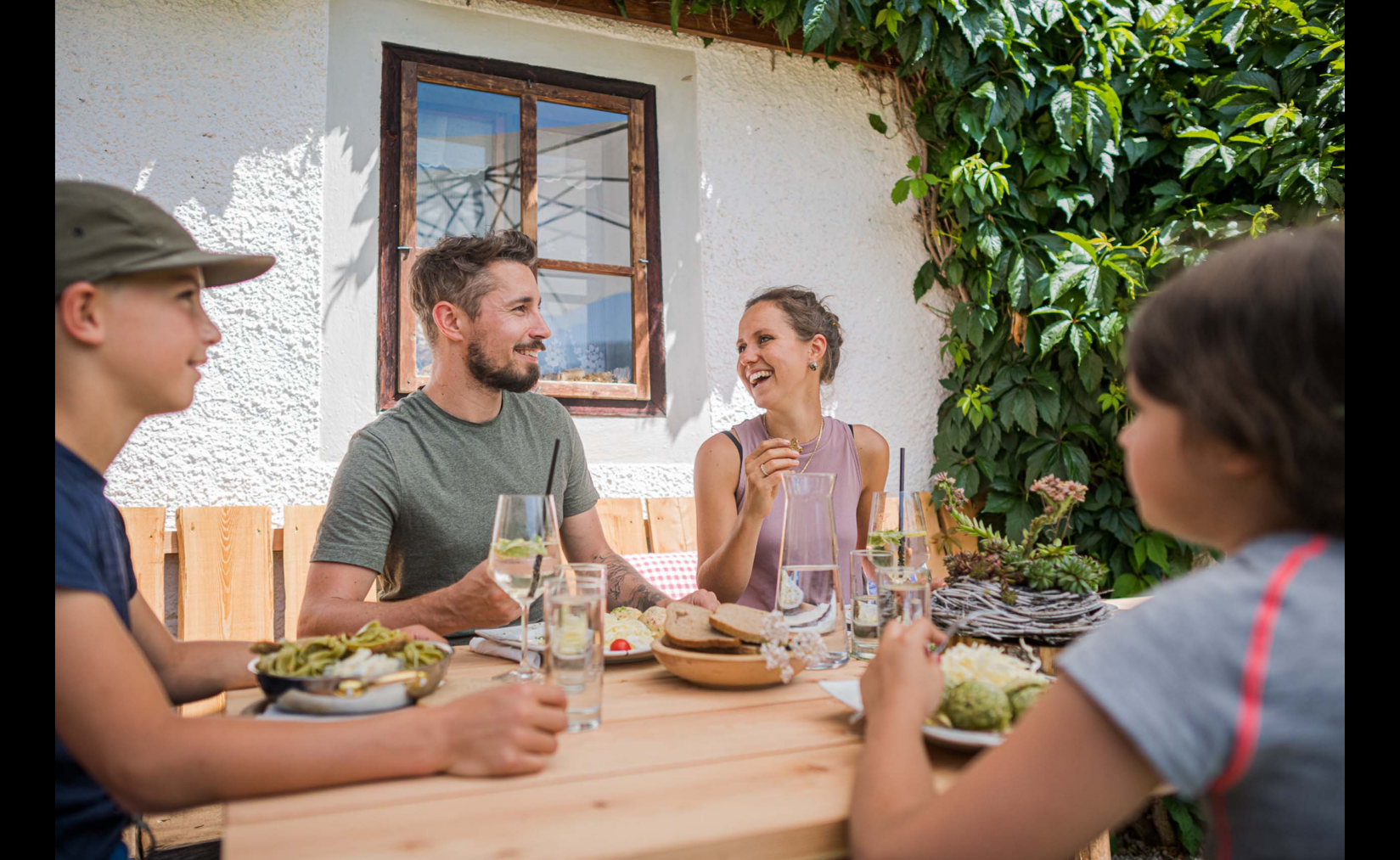
click at [1362, 438] on button "Next slide" at bounding box center [1373, 439] width 36 height 33
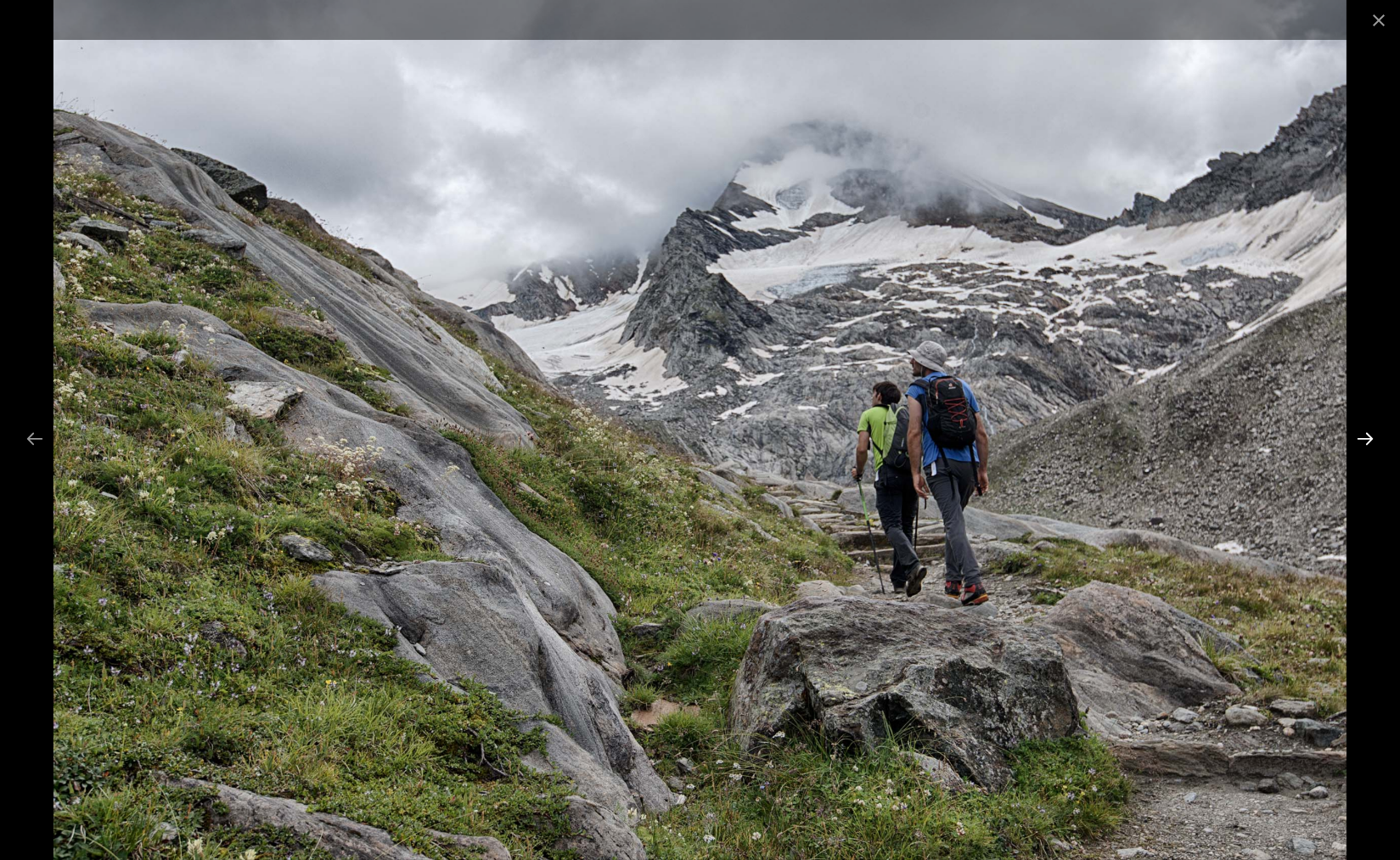
click at [1362, 438] on button "Next slide" at bounding box center [1365, 439] width 36 height 33
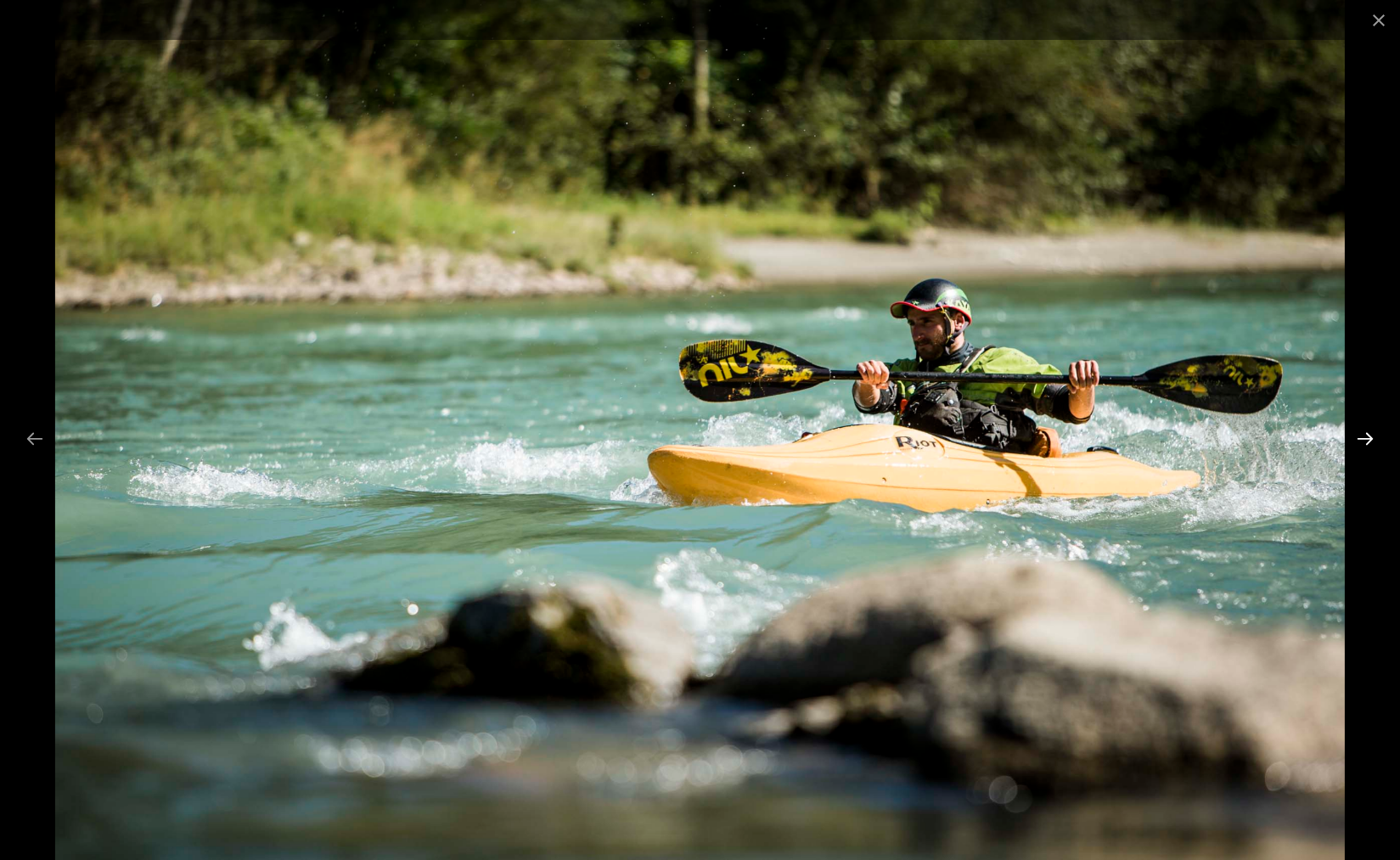
click at [1362, 438] on button "Next slide" at bounding box center [1365, 439] width 36 height 33
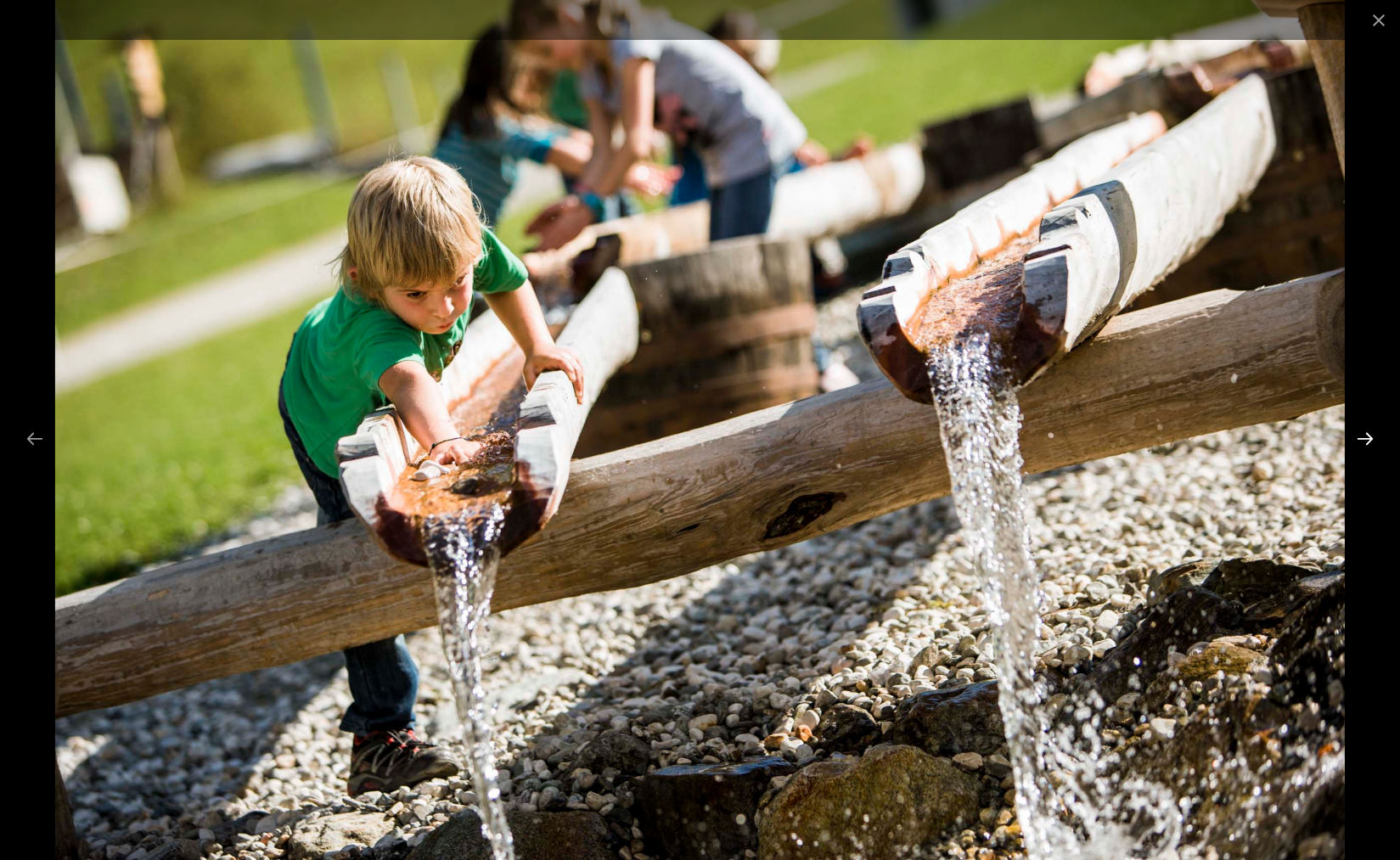
click at [1362, 438] on button "Next slide" at bounding box center [1365, 439] width 36 height 33
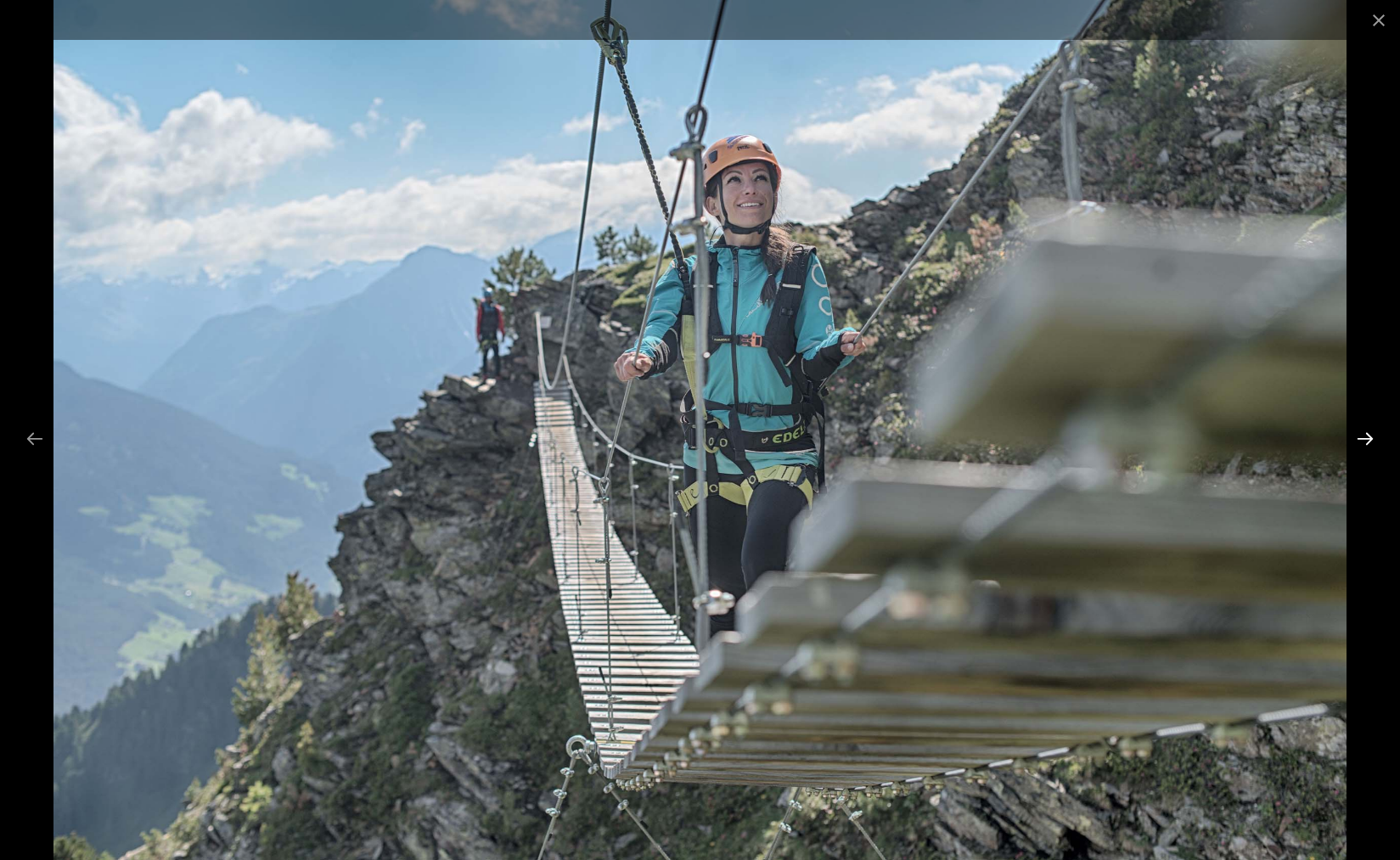
click at [1362, 438] on button "Next slide" at bounding box center [1365, 439] width 36 height 33
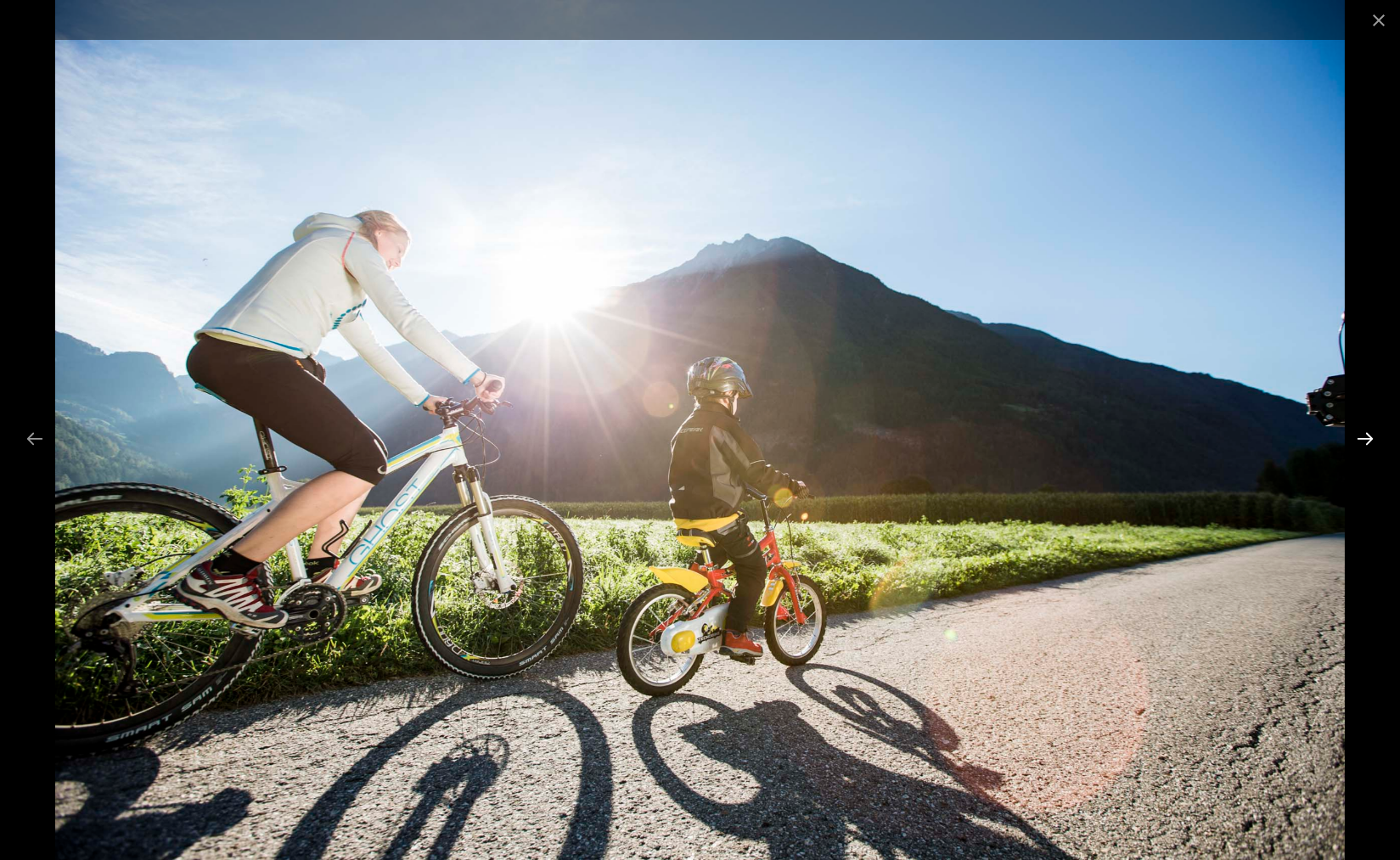
click at [1362, 437] on button "Next slide" at bounding box center [1365, 439] width 36 height 33
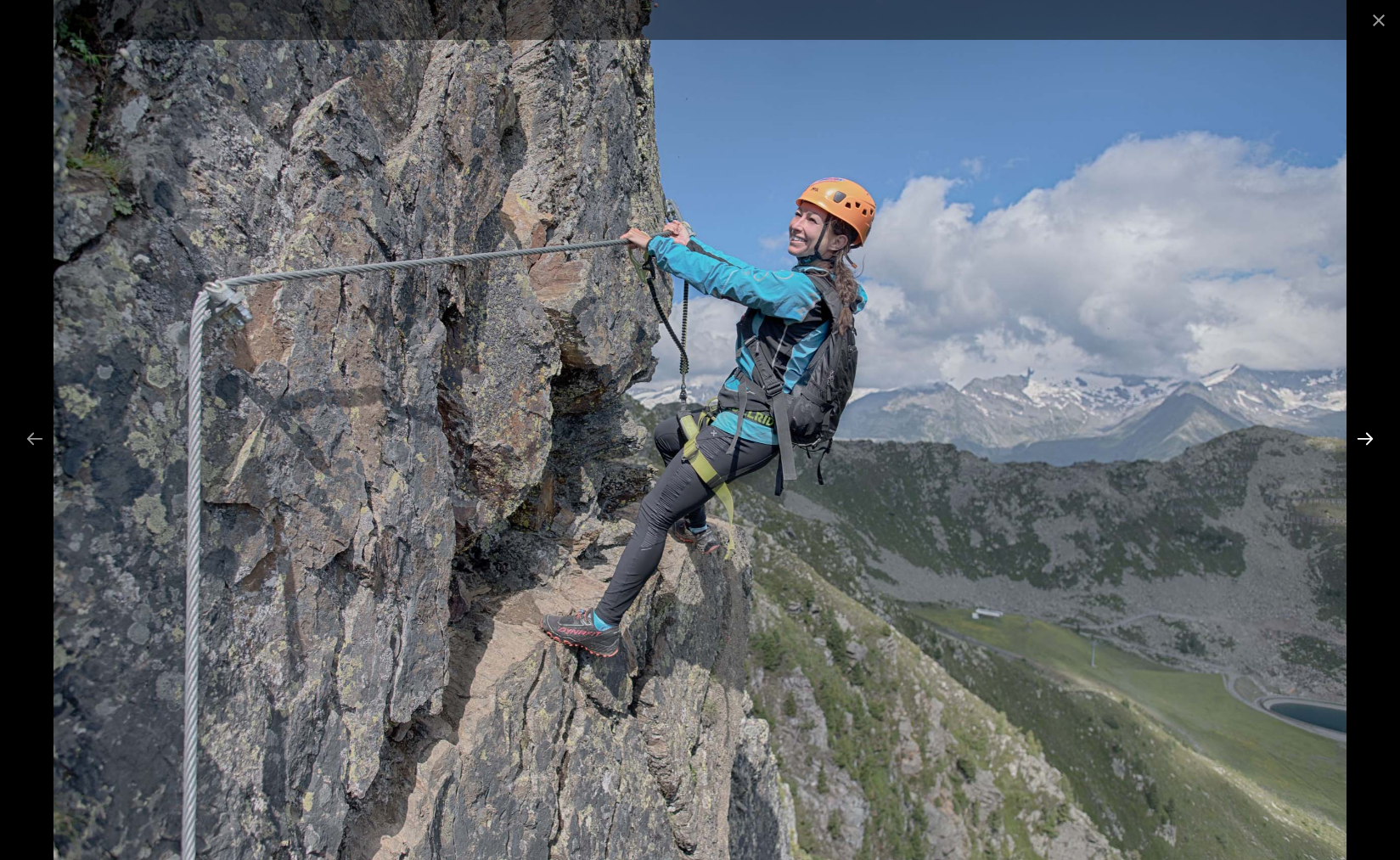
click at [1362, 437] on button "Next slide" at bounding box center [1365, 439] width 36 height 33
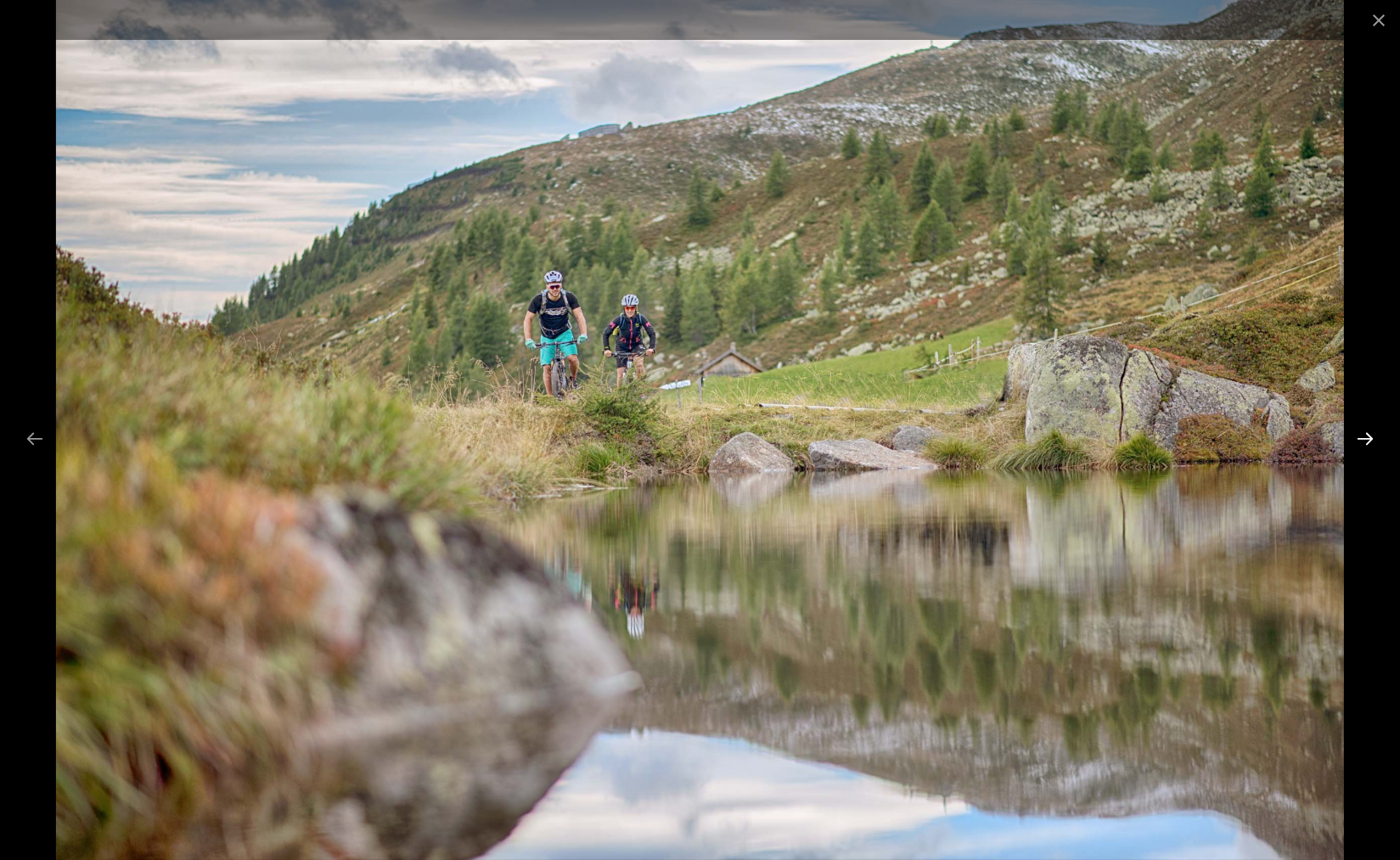
click at [1362, 437] on button "Next slide" at bounding box center [1365, 439] width 36 height 33
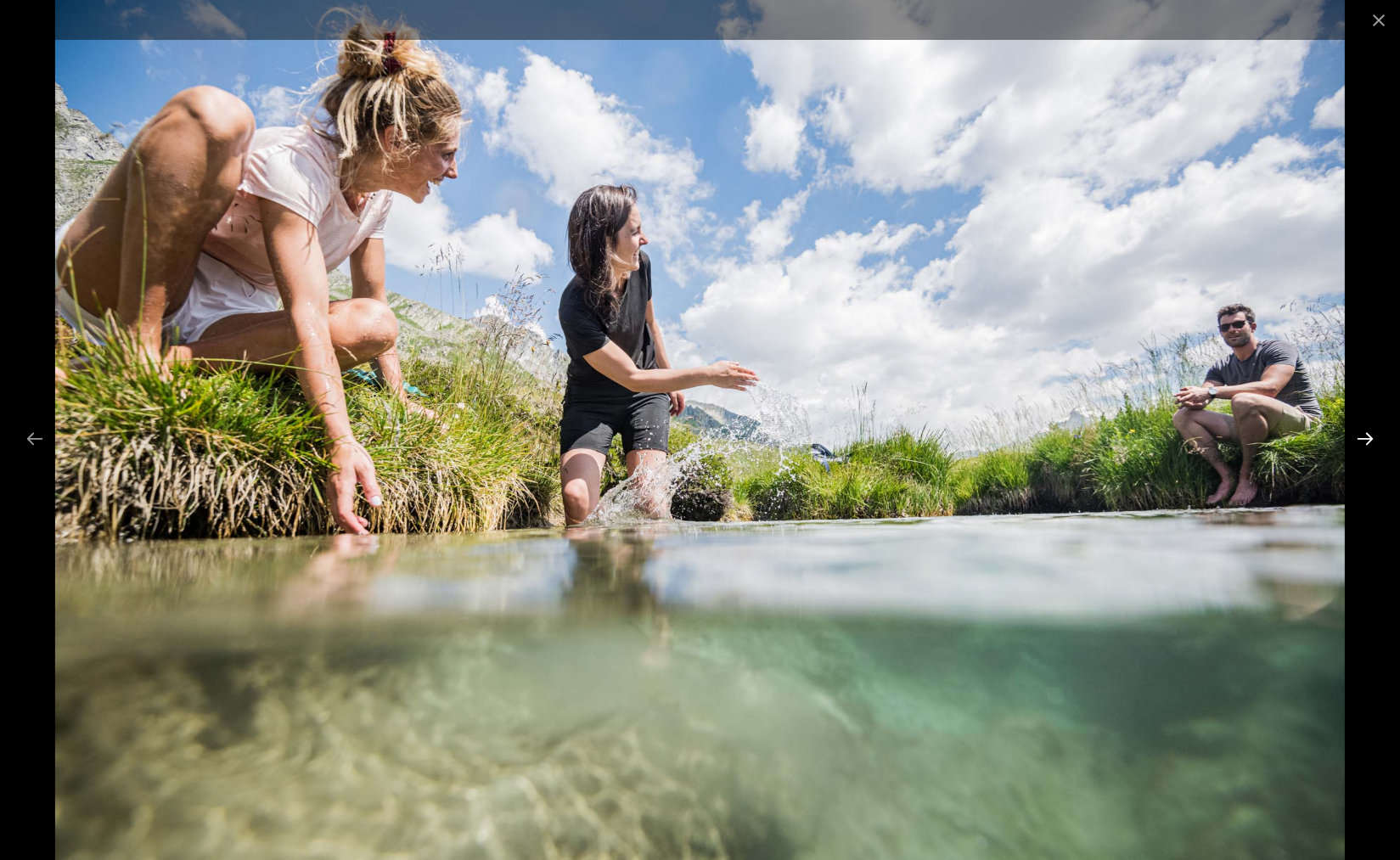
click at [1362, 437] on button "Next slide" at bounding box center [1365, 439] width 36 height 33
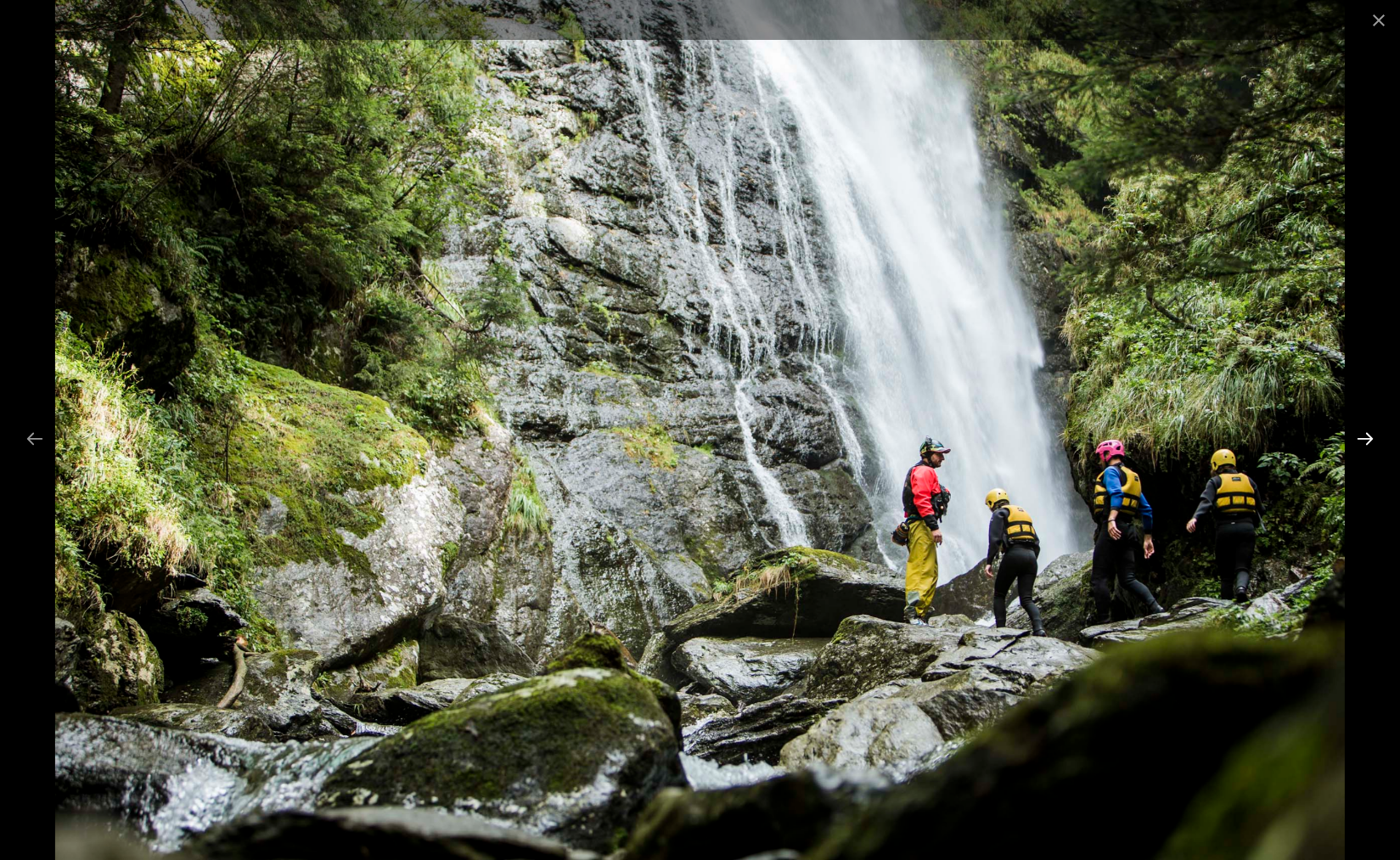
click at [1362, 437] on button "Next slide" at bounding box center [1365, 439] width 36 height 33
